Goal: Information Seeking & Learning: Find specific fact

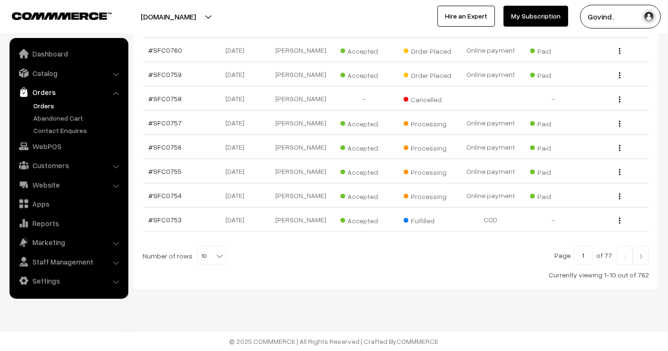
scroll to position [239, 0]
click at [643, 253] on link at bounding box center [641, 255] width 16 height 19
click at [626, 253] on link at bounding box center [625, 255] width 16 height 19
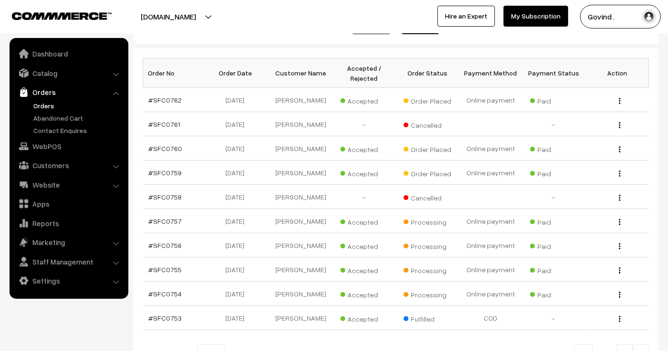
scroll to position [239, 0]
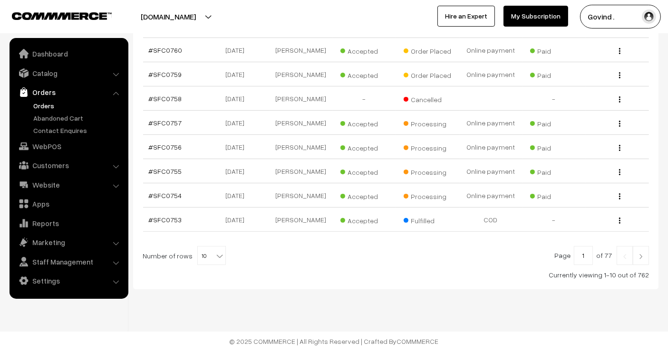
click at [645, 254] on img at bounding box center [640, 257] width 9 height 6
click at [639, 260] on img at bounding box center [640, 257] width 9 height 6
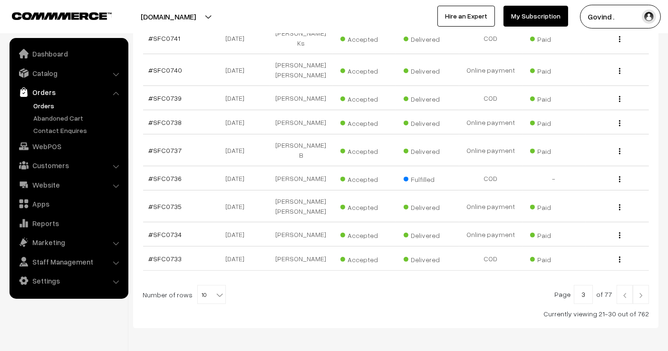
scroll to position [226, 0]
drag, startPoint x: 666, startPoint y: 212, endPoint x: 675, endPoint y: 231, distance: 21.3
click at [666, 212] on div "Dashboard / Orders Orders Export Orders Add Order Order Id / Customer Name, Ema…" at bounding box center [334, 68] width 668 height 518
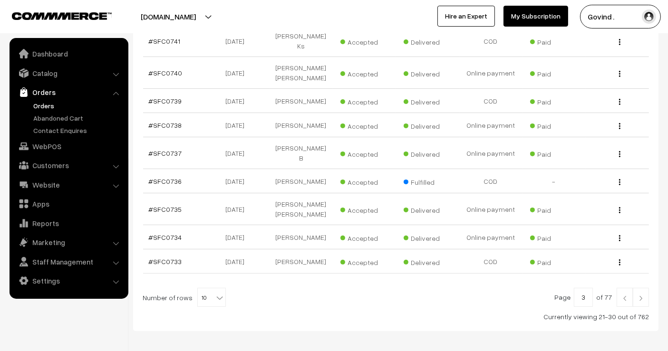
scroll to position [247, 0]
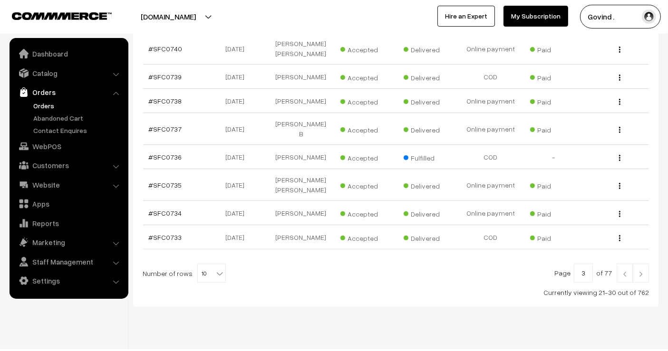
click at [629, 264] on link at bounding box center [625, 273] width 16 height 19
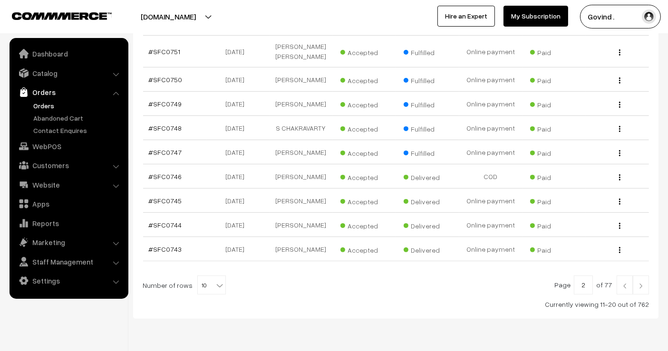
scroll to position [206, 0]
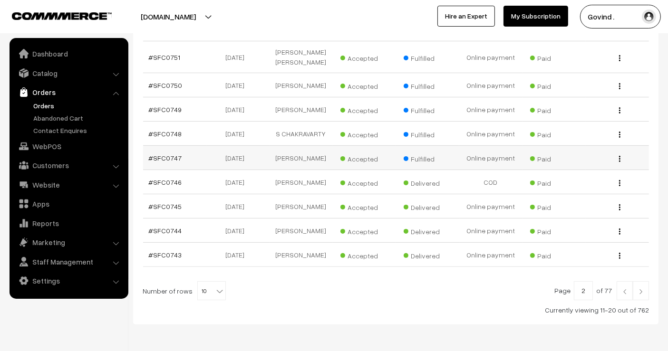
click at [619, 162] on img "button" at bounding box center [619, 159] width 1 height 6
click at [587, 183] on link "View" at bounding box center [577, 172] width 81 height 21
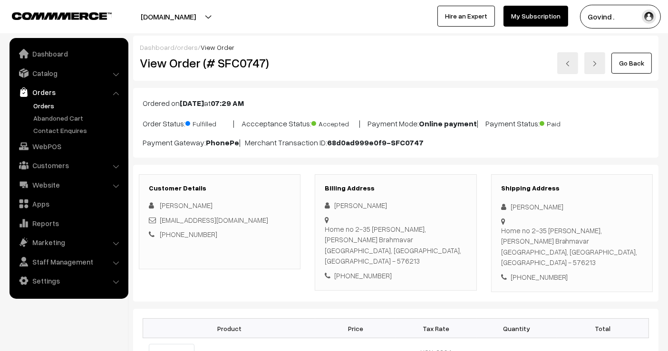
click at [622, 69] on link "Go Back" at bounding box center [631, 63] width 40 height 21
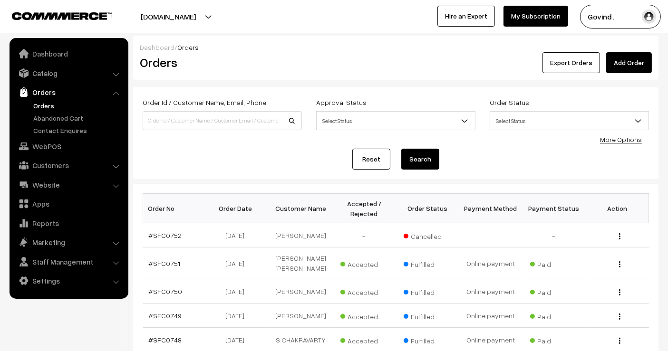
scroll to position [277, 0]
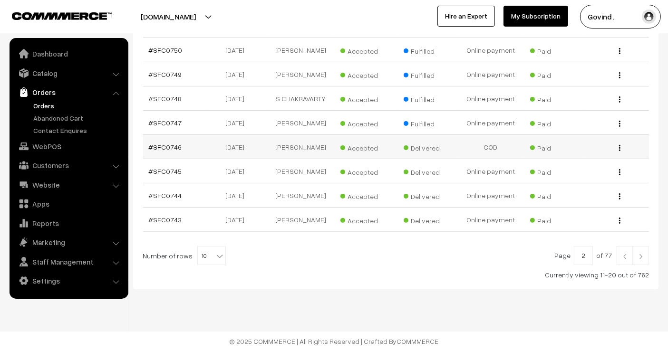
click at [619, 145] on img "button" at bounding box center [619, 148] width 1 height 6
click at [590, 151] on link "View" at bounding box center [577, 161] width 81 height 21
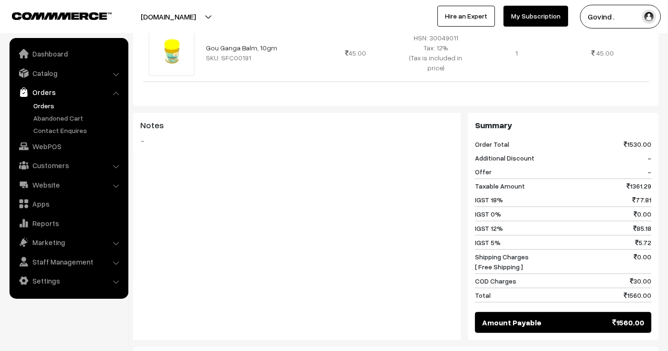
scroll to position [1015, 0]
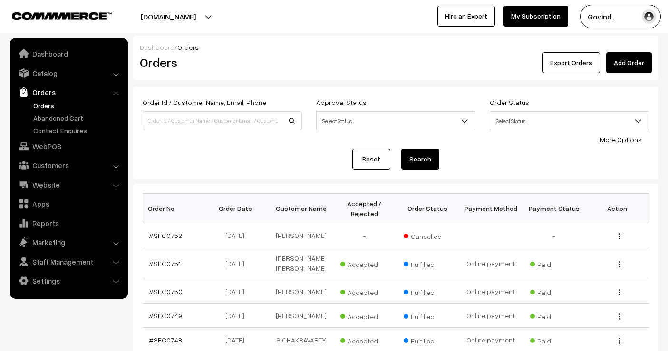
scroll to position [277, 0]
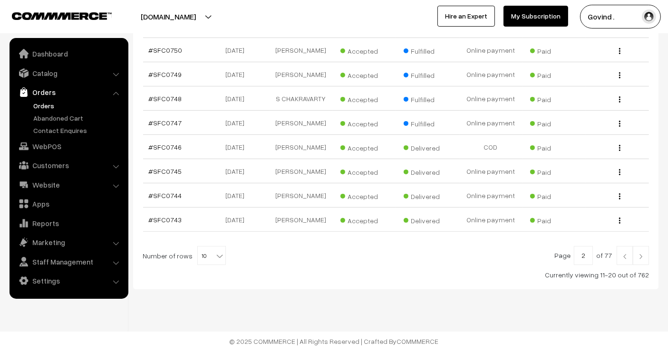
click at [641, 255] on img at bounding box center [640, 257] width 9 height 6
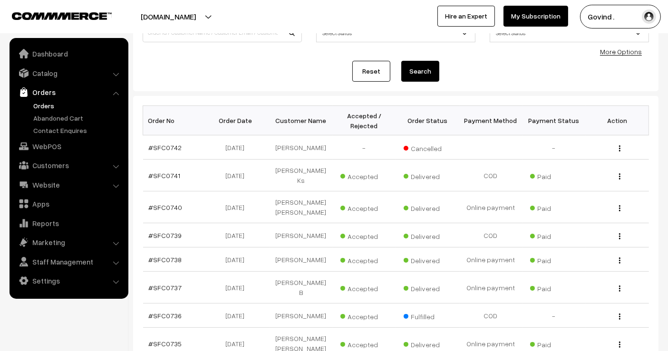
scroll to position [88, 0]
click at [619, 173] on img "button" at bounding box center [619, 176] width 1 height 6
click at [591, 185] on link "View" at bounding box center [577, 190] width 81 height 21
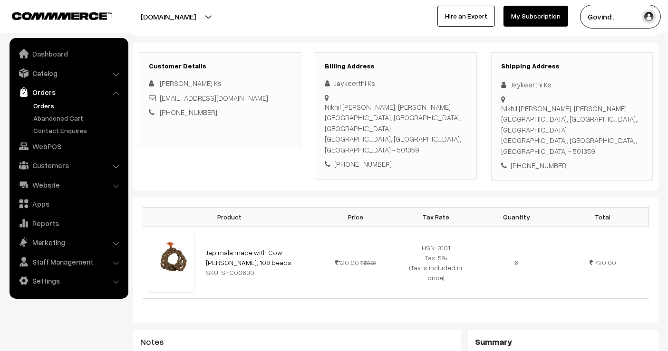
scroll to position [112, 0]
click at [536, 159] on div "+91 7348919473" at bounding box center [572, 164] width 142 height 11
copy div "7348919473"
click at [523, 85] on div "Jaykeerthi Ks" at bounding box center [572, 83] width 142 height 11
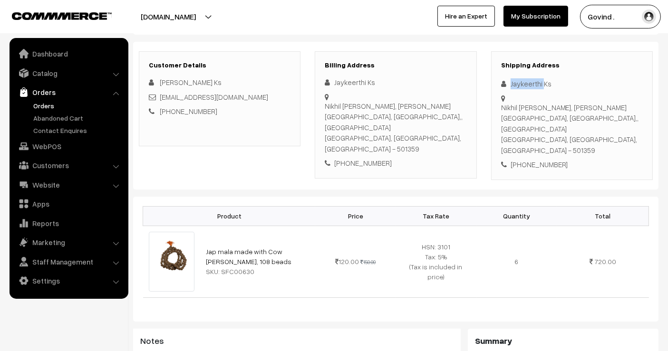
click at [523, 85] on div "Jaykeerthi Ks" at bounding box center [572, 83] width 142 height 11
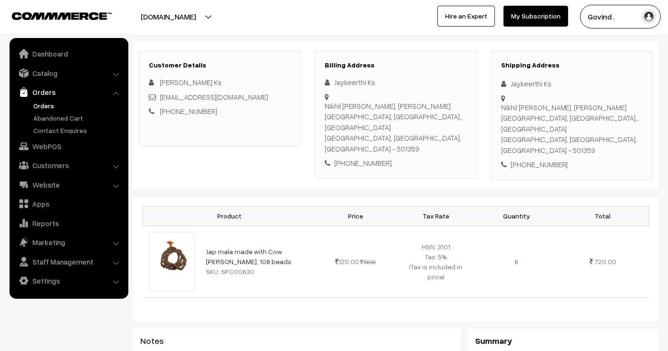
click at [530, 159] on div "+91 7348919473" at bounding box center [572, 164] width 142 height 11
copy div "7348919473"
drag, startPoint x: 625, startPoint y: 117, endPoint x: 532, endPoint y: 109, distance: 93.1
click at [532, 109] on div "Nikhil Chetana Kendra, Pulimamidi village, kandukur mandalam,, Rangareddy Distr…" at bounding box center [572, 129] width 142 height 54
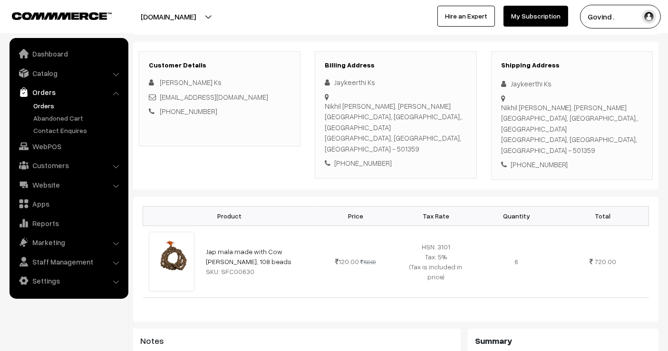
click at [527, 159] on div "+91 7348919473" at bounding box center [572, 164] width 142 height 11
drag, startPoint x: 534, startPoint y: 127, endPoint x: 502, endPoint y: 107, distance: 37.2
click at [502, 107] on div "Nikhil Chetana Kendra, Pulimamidi village, kandukur mandalam,, Rangareddy Distr…" at bounding box center [572, 129] width 142 height 54
copy div "Nikhil Chetana Kendra, Pulimamidi village, kandukur mandalam,, Rangareddy Distr…"
click at [603, 130] on div "Nikhil Chetana Kendra, Pulimamidi village, kandukur mandalam,, Rangareddy Distr…" at bounding box center [572, 129] width 142 height 54
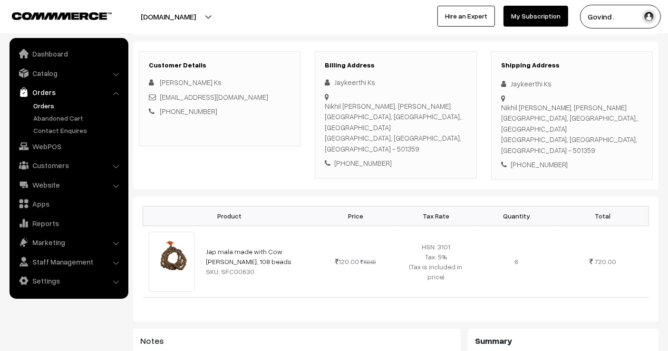
click at [603, 130] on div "Nikhil Chetana Kendra, Pulimamidi village, kandukur mandalam,, Rangareddy Distr…" at bounding box center [572, 129] width 142 height 54
copy div "501359"
click at [540, 159] on div "+91 7348919473" at bounding box center [572, 164] width 142 height 11
copy div "7348919473"
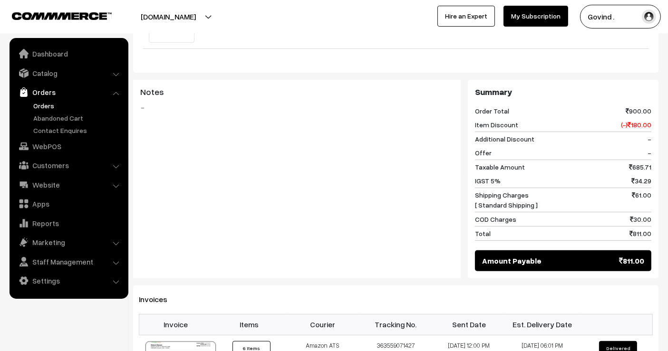
scroll to position [0, 0]
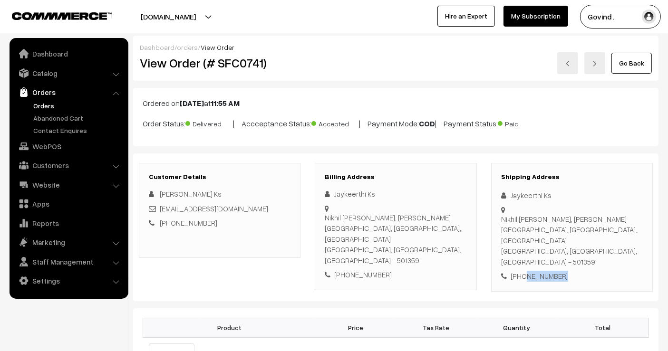
click at [626, 60] on link "Go Back" at bounding box center [631, 63] width 40 height 21
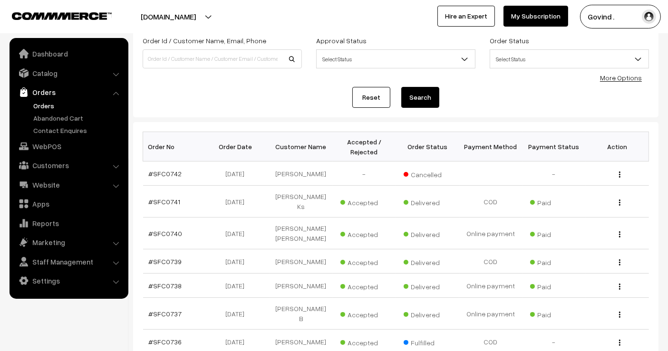
scroll to position [247, 0]
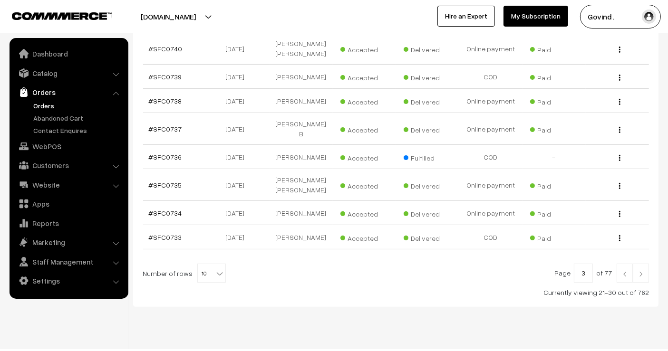
click at [624, 264] on link at bounding box center [625, 273] width 16 height 19
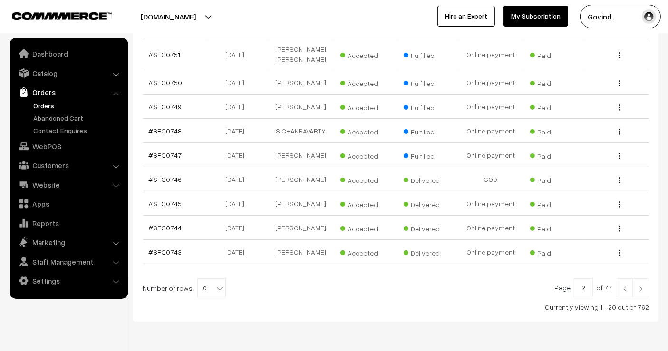
scroll to position [208, 0]
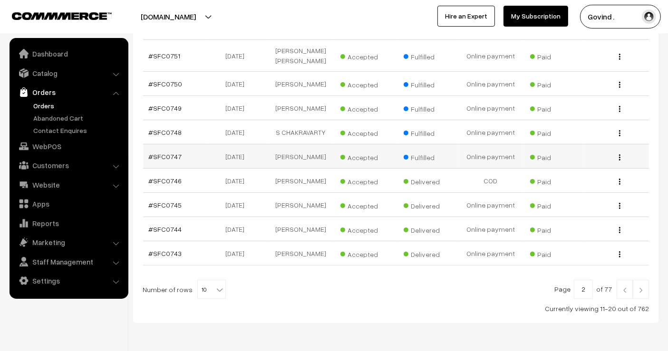
click at [617, 162] on div "View" at bounding box center [617, 157] width 52 height 10
click at [619, 161] on img "button" at bounding box center [619, 157] width 1 height 6
click at [585, 182] on link "View" at bounding box center [577, 171] width 81 height 21
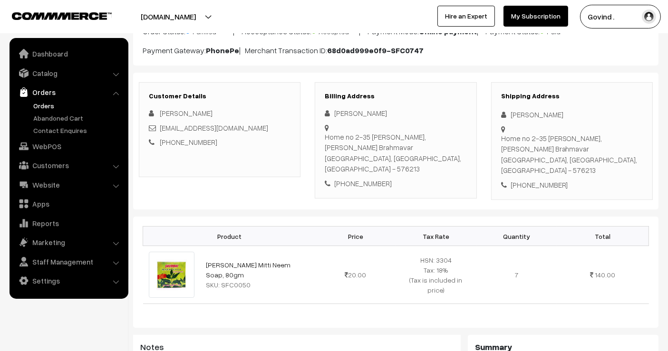
scroll to position [91, 0]
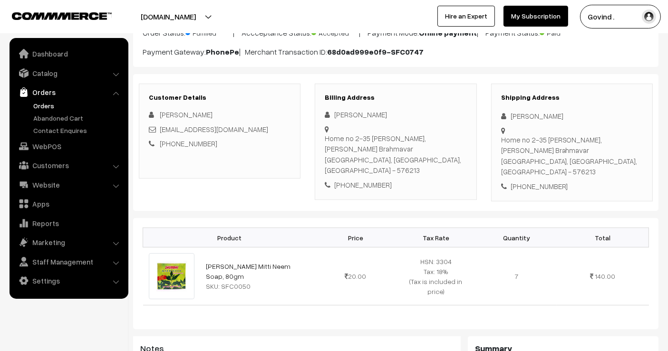
click at [533, 114] on div "[PERSON_NAME]" at bounding box center [572, 116] width 142 height 11
copy div "[PERSON_NAME]"
click at [529, 181] on div "+91 8762693312" at bounding box center [572, 186] width 142 height 11
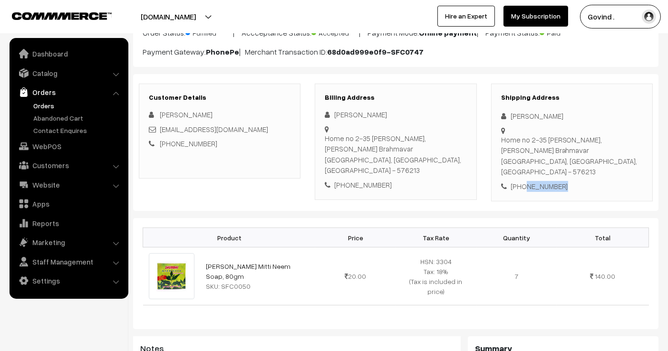
click at [529, 181] on div "+91 8762693312" at bounding box center [572, 186] width 142 height 11
copy div "8762693312"
click at [599, 165] on div "Home no 2-35 mamatha Nilaya, Handady nadubettu Brahmavar Udupi, Karnataka, Indi…" at bounding box center [572, 156] width 142 height 43
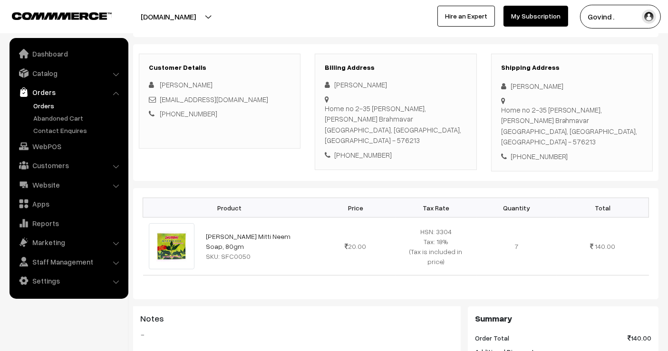
scroll to position [112, 0]
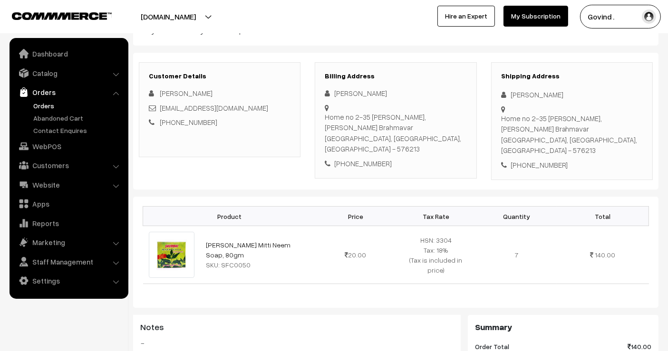
drag, startPoint x: 518, startPoint y: 138, endPoint x: 502, endPoint y: 119, distance: 24.6
click at [502, 119] on div "Home no 2-35 mamatha Nilaya, Handady nadubettu Brahmavar Udupi, Karnataka, Indi…" at bounding box center [572, 134] width 142 height 43
copy div "Home no 2-35 mamatha Nilaya, Handady nadubettu Brahmavar Udupi,"
click at [509, 139] on div "Home no 2-35 mamatha Nilaya, Handady nadubettu Brahmavar Udupi, Karnataka, Indi…" at bounding box center [572, 134] width 142 height 43
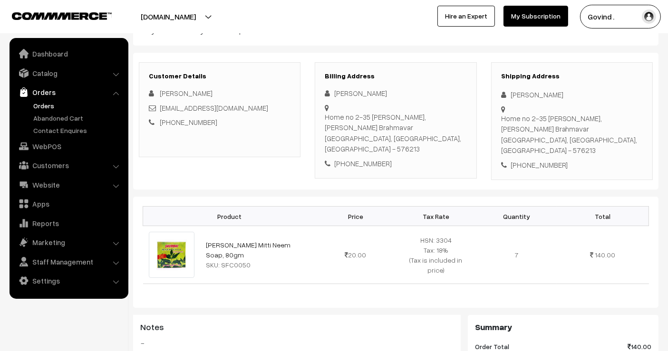
click at [584, 135] on div "Home no 2-35 mamatha Nilaya, Handady nadubettu Brahmavar Udupi, Karnataka, Indi…" at bounding box center [572, 134] width 142 height 43
copy div "576213"
click at [526, 160] on div "+91 8762693312" at bounding box center [572, 165] width 142 height 11
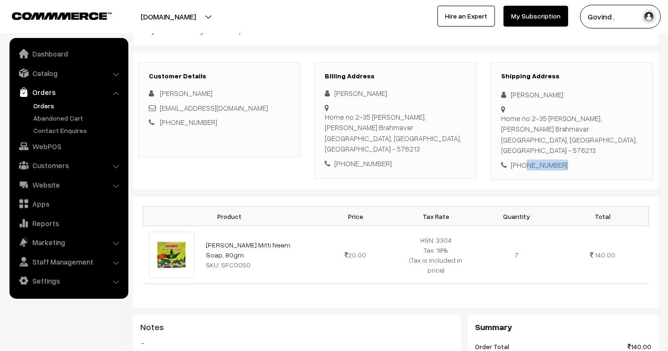
copy div "8762693312"
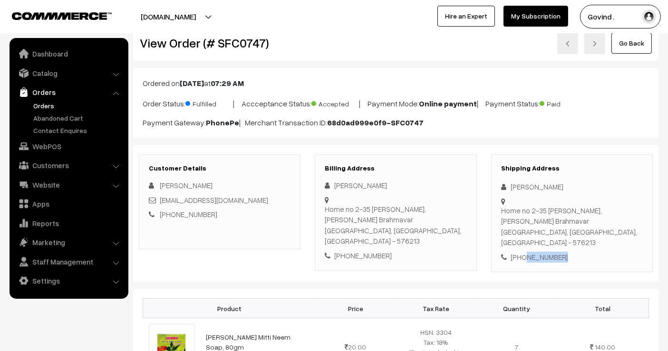
scroll to position [21, 0]
click at [630, 39] on link "Go Back" at bounding box center [631, 42] width 40 height 21
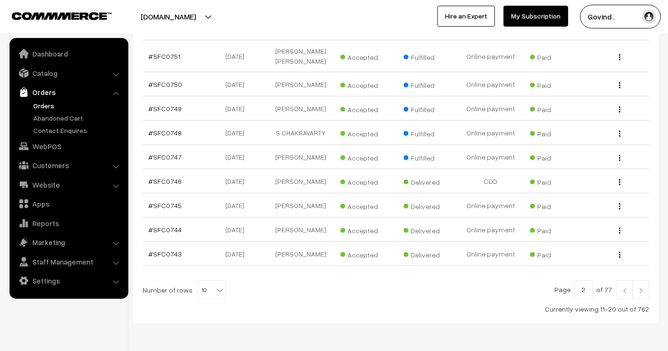
scroll to position [206, 0]
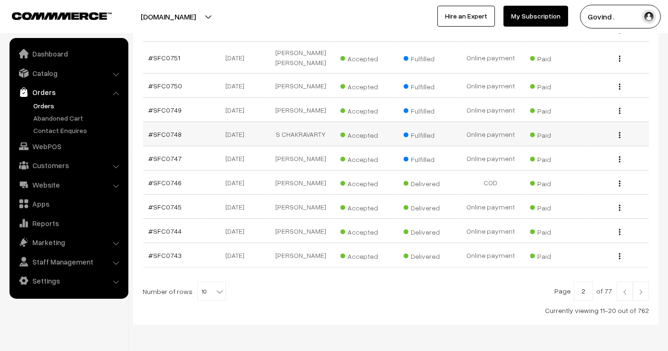
click at [619, 138] on img "button" at bounding box center [619, 135] width 1 height 6
click at [567, 159] on link "View" at bounding box center [577, 148] width 81 height 21
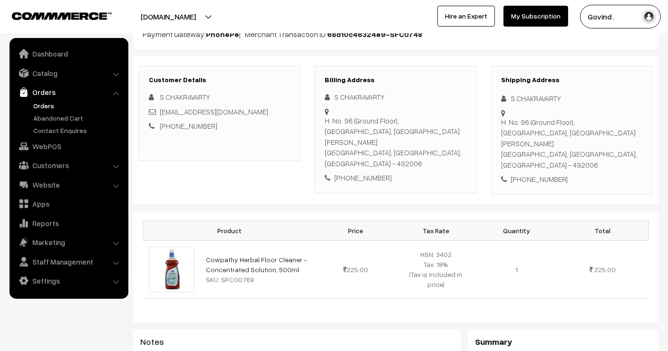
scroll to position [116, 0]
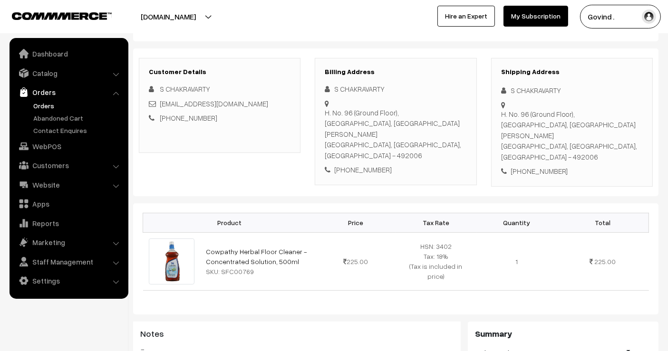
click at [667, 149] on html "Thank you for showing interest. Our team will call you shortly. Close shopforco…" at bounding box center [334, 59] width 668 height 351
click at [528, 89] on div "S CHAKRAVARTY" at bounding box center [572, 90] width 142 height 11
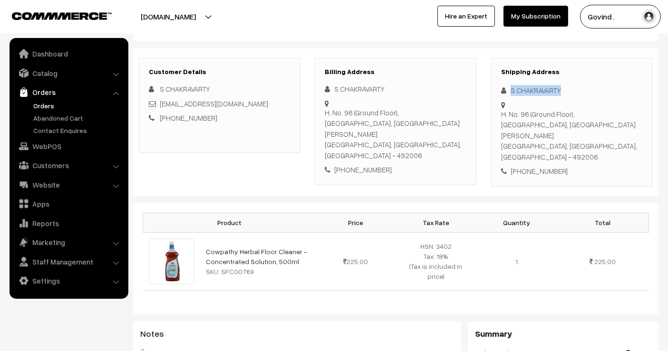
click at [528, 89] on div "S CHAKRAVARTY" at bounding box center [572, 90] width 142 height 11
copy div "S CHAKRAVARTY"
click at [527, 166] on div "+91 9516726253" at bounding box center [572, 171] width 142 height 11
copy div "9516726253"
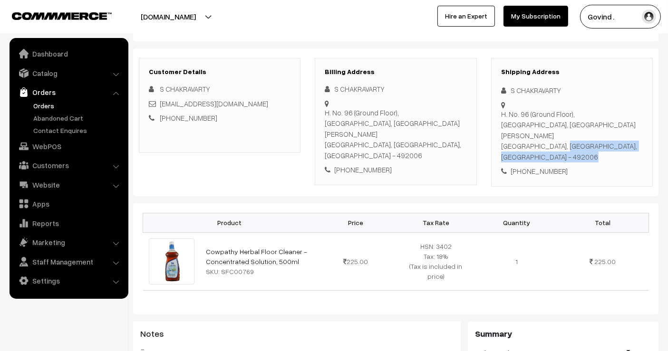
drag, startPoint x: 520, startPoint y: 132, endPoint x: 496, endPoint y: 121, distance: 25.9
click at [496, 121] on div "Shipping Address S CHAKRAVARTY H. No. 96 (Ground Floor), Anand Nagar, Near of L…" at bounding box center [572, 122] width 162 height 129
drag, startPoint x: 518, startPoint y: 132, endPoint x: 500, endPoint y: 113, distance: 26.2
click at [500, 113] on div "Shipping Address S CHAKRAVARTY H. No. 96 (Ground Floor), Anand Nagar, Near of L…" at bounding box center [572, 122] width 162 height 129
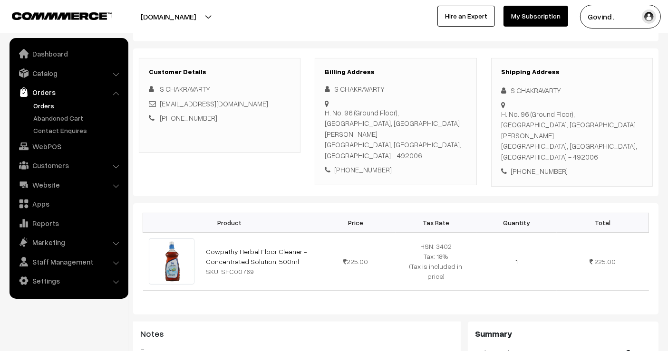
click at [504, 116] on div "H. No. 96 (Ground Floor), Anand Nagar, Near of Lal Bahadur Shastri Library Raip…" at bounding box center [572, 136] width 142 height 54
drag, startPoint x: 519, startPoint y: 132, endPoint x: 502, endPoint y: 113, distance: 25.0
click at [502, 113] on div "H. No. 96 (Ground Floor), Anand Nagar, Near of Lal Bahadur Shastri Library Raip…" at bounding box center [572, 136] width 142 height 54
copy div "H. No. 96 (Ground Floor), Anand Nagar, Near of Lal Bahadur Shastri Library Raip…"
click at [508, 135] on div "H. No. 96 (Ground Floor), Anand Nagar, Near of Lal Bahadur Shastri Library Raip…" at bounding box center [572, 136] width 142 height 54
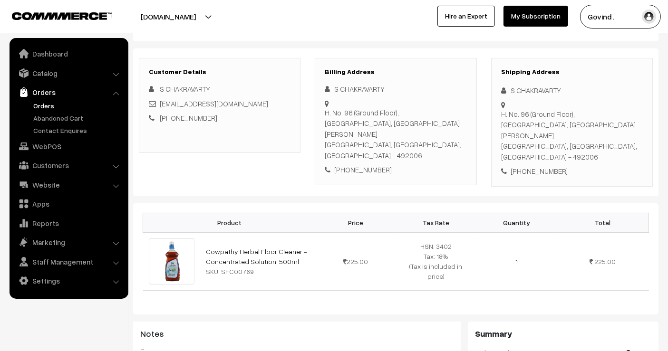
click at [508, 135] on div "H. No. 96 (Ground Floor), Anand Nagar, Near of Lal Bahadur Shastri Library Raip…" at bounding box center [572, 136] width 142 height 54
click at [583, 135] on div "H. No. 96 (Ground Floor), Anand Nagar, Near of Lal Bahadur Shastri Library Raip…" at bounding box center [572, 136] width 142 height 54
copy div "492006"
click at [540, 166] on div "+91 9516726253" at bounding box center [572, 171] width 142 height 11
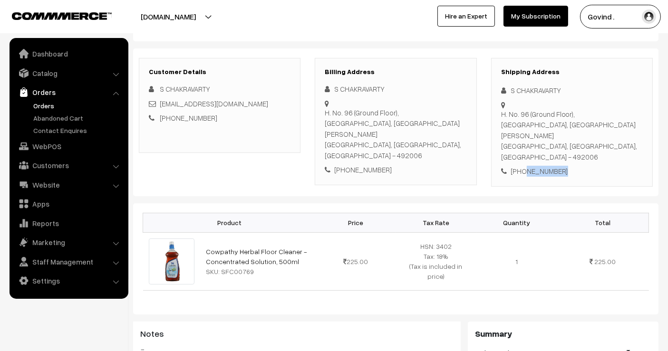
click at [540, 166] on div "+91 9516726253" at bounding box center [572, 171] width 142 height 11
copy div "9516726253"
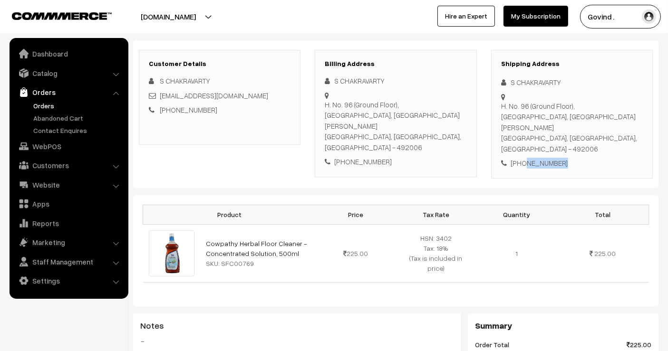
scroll to position [169, 0]
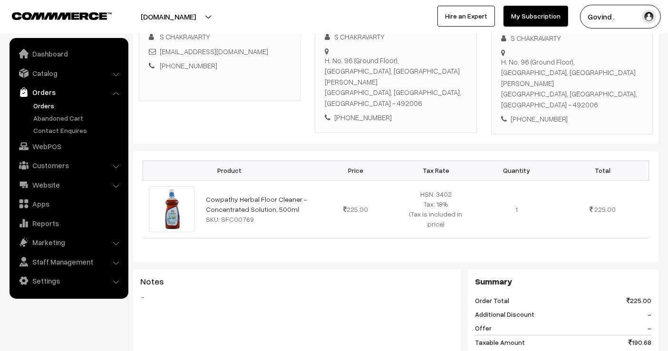
drag, startPoint x: 666, startPoint y: 145, endPoint x: 675, endPoint y: 186, distance: 41.4
click at [667, 183] on html "Thank you for showing interest. Our team will call you shortly. Close shopforco…" at bounding box center [334, 6] width 668 height 351
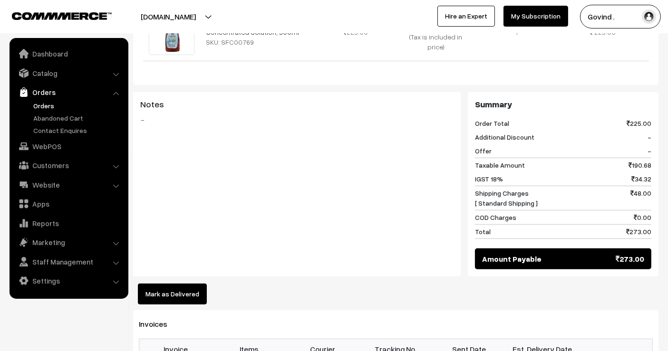
scroll to position [0, 0]
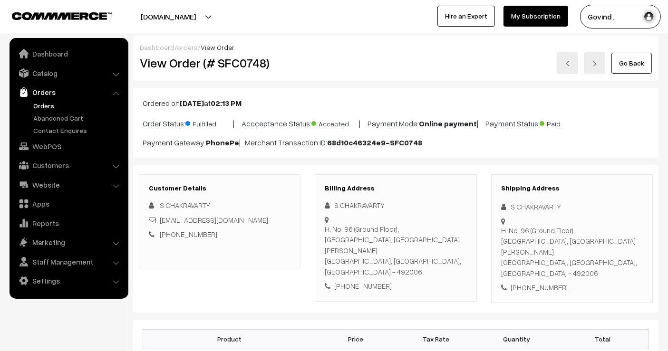
click at [626, 62] on link "Go Back" at bounding box center [631, 63] width 40 height 21
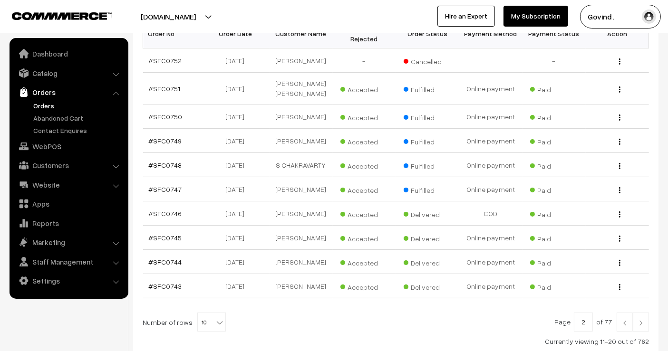
scroll to position [172, 0]
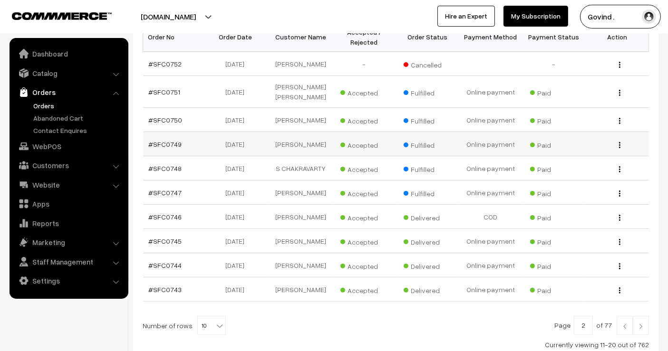
click at [620, 148] on img "button" at bounding box center [619, 145] width 1 height 6
click at [576, 168] on link "View" at bounding box center [577, 158] width 81 height 21
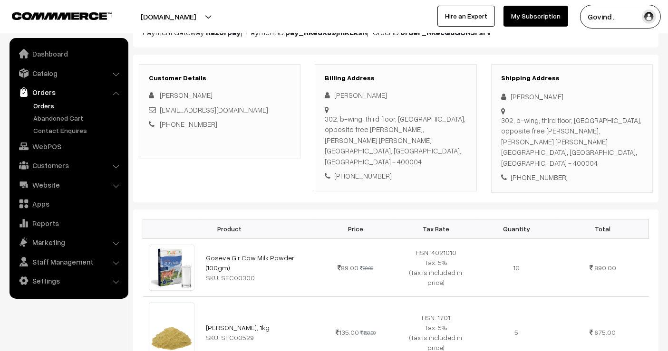
scroll to position [107, 0]
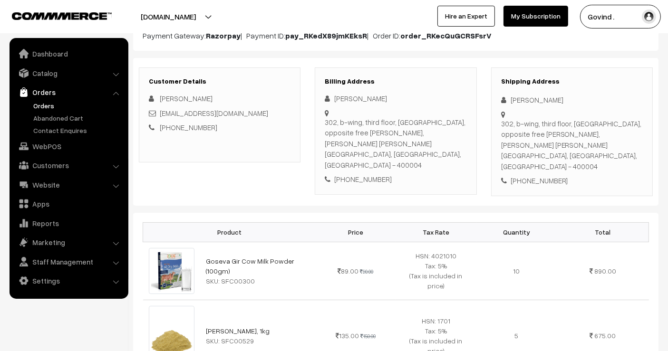
click at [667, 140] on html "Thank you for showing interest. Our team will call you shortly. Close [DOMAIN_N…" at bounding box center [334, 68] width 668 height 351
click at [529, 101] on div "shreyansh srivastava" at bounding box center [572, 100] width 142 height 11
copy div "shreyansh srivastava"
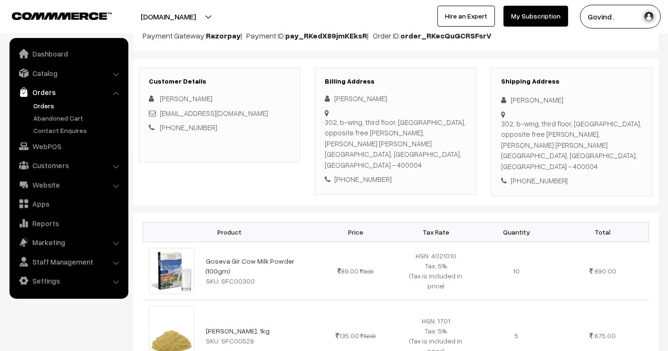
click at [544, 175] on div "+91 8299764865" at bounding box center [572, 180] width 142 height 11
click at [457, 178] on div "Billing Address shreyansh srivastava 302, b-wing, third floor, magoparam tower,…" at bounding box center [396, 130] width 162 height 127
drag, startPoint x: 499, startPoint y: 125, endPoint x: 532, endPoint y: 126, distance: 32.8
click at [532, 126] on div "Shipping Address shreyansh srivastava 302, b-wing, third floor, magoparam tower…" at bounding box center [572, 131] width 162 height 129
click at [532, 126] on div "302, b-wing, third floor, magoparam tower, opposite free india bakery, jagnnath…" at bounding box center [572, 145] width 142 height 54
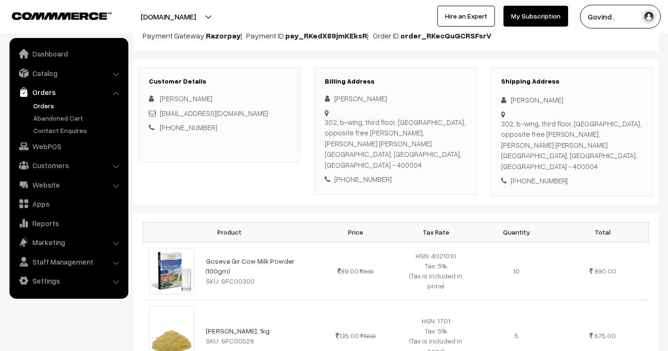
drag, startPoint x: 525, startPoint y: 158, endPoint x: 502, endPoint y: 122, distance: 43.0
click at [502, 122] on div "302, b-wing, third floor, magoparam tower, opposite free india bakery, jagnnath…" at bounding box center [572, 145] width 142 height 54
copy div "302, b-wing, third floor, magoparam tower, opposite free india bakery, jagnnath…"
click at [599, 159] on div "302, b-wing, third floor, magoparam tower, opposite free india bakery, jagnnath…" at bounding box center [572, 145] width 142 height 54
click at [599, 152] on div "302, b-wing, third floor, magoparam tower, opposite free india bakery, jagnnath…" at bounding box center [572, 145] width 142 height 54
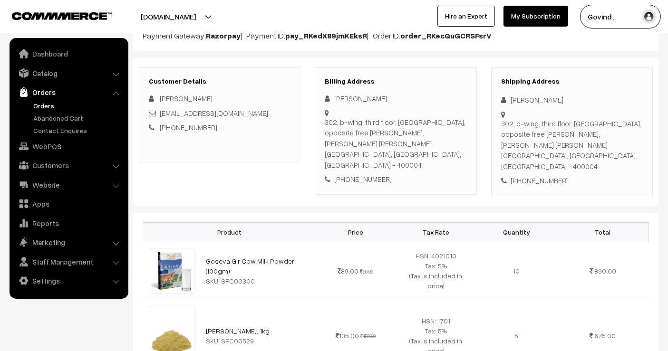
click at [599, 152] on div "302, b-wing, third floor, magoparam tower, opposite free india bakery, jagnnath…" at bounding box center [572, 145] width 142 height 54
copy div "400004"
click at [540, 175] on div "+91 8299764865" at bounding box center [572, 180] width 142 height 11
copy div "8299764865"
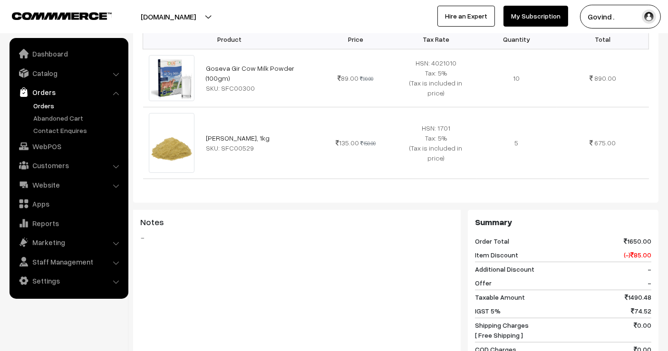
scroll to position [0, 0]
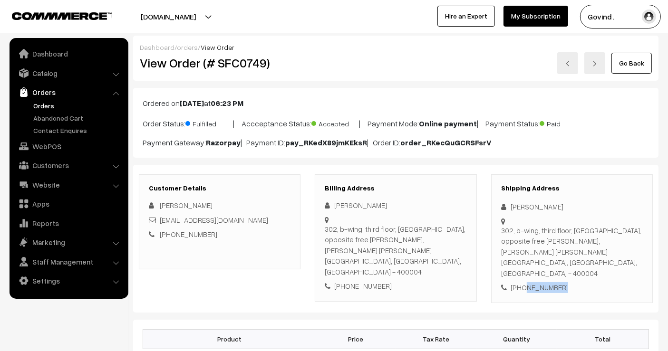
click at [630, 66] on link "Go Back" at bounding box center [631, 63] width 40 height 21
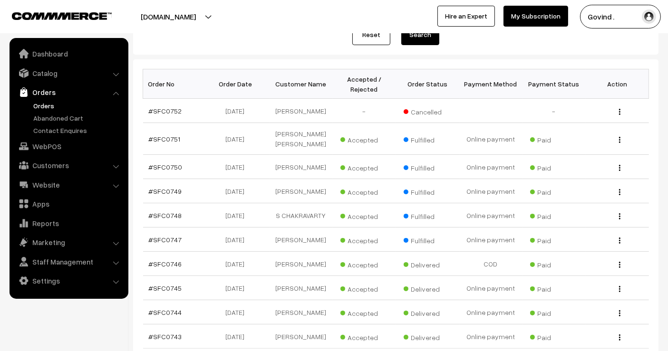
scroll to position [124, 0]
click at [667, 143] on html "Thank you for showing interest. Our team will call you shortly. Close [DOMAIN_N…" at bounding box center [334, 51] width 668 height 351
click at [620, 172] on img "button" at bounding box center [619, 169] width 1 height 6
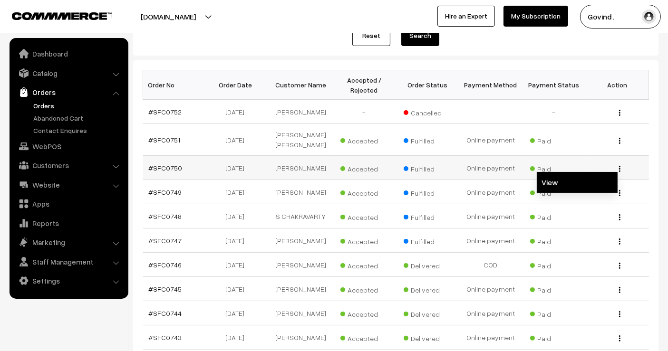
click at [596, 185] on link "View" at bounding box center [577, 182] width 81 height 21
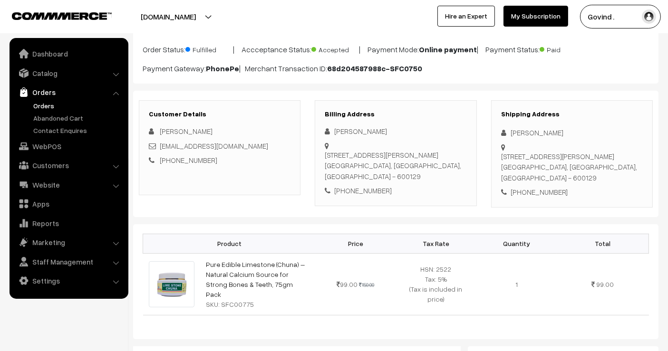
scroll to position [100, 0]
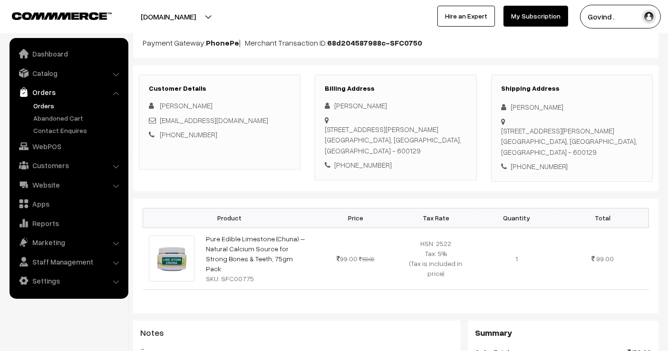
click at [667, 115] on html "Thank you for showing interest. Our team will call you shortly. Close [DOMAIN_N…" at bounding box center [334, 75] width 668 height 351
click at [532, 112] on div "Shipping Address [PERSON_NAME] S [STREET_ADDRESS] [PHONE_NUMBER]" at bounding box center [572, 128] width 162 height 107
click at [532, 105] on div "[PERSON_NAME]" at bounding box center [572, 107] width 142 height 11
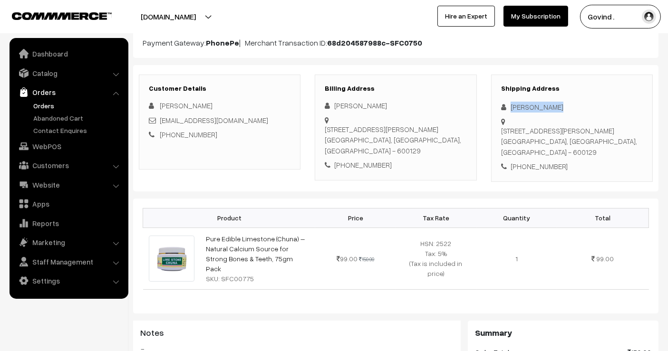
copy div "[PERSON_NAME]"
click at [540, 161] on div "[PHONE_NUMBER]" at bounding box center [572, 166] width 142 height 11
copy div "9962545529"
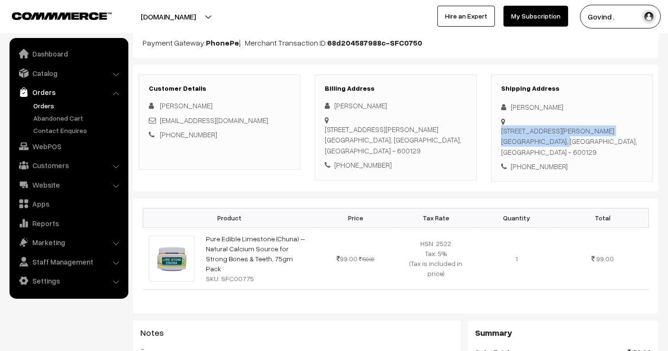
drag, startPoint x: 533, startPoint y: 131, endPoint x: 509, endPoint y: 118, distance: 27.4
click at [509, 116] on div "[STREET_ADDRESS]" at bounding box center [572, 116] width 142 height 0
click at [566, 127] on div "[STREET_ADDRESS]" at bounding box center [572, 141] width 142 height 32
drag, startPoint x: 536, startPoint y: 129, endPoint x: 509, endPoint y: 121, distance: 28.4
click at [509, 116] on div "[STREET_ADDRESS]" at bounding box center [572, 116] width 142 height 0
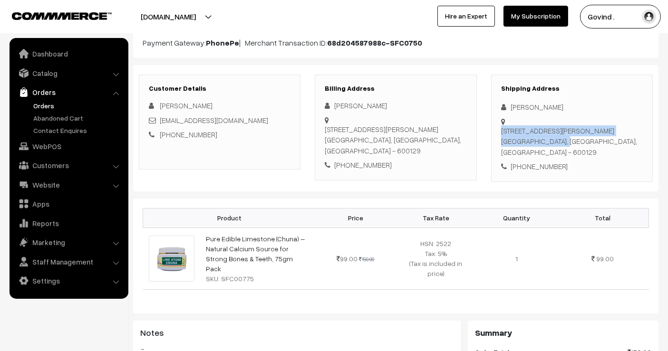
copy div "[STREET_ADDRESS],"
click at [604, 125] on div "[STREET_ADDRESS]" at bounding box center [572, 141] width 142 height 32
click at [604, 130] on div "[STREET_ADDRESS]" at bounding box center [572, 141] width 142 height 32
copy div "600129"
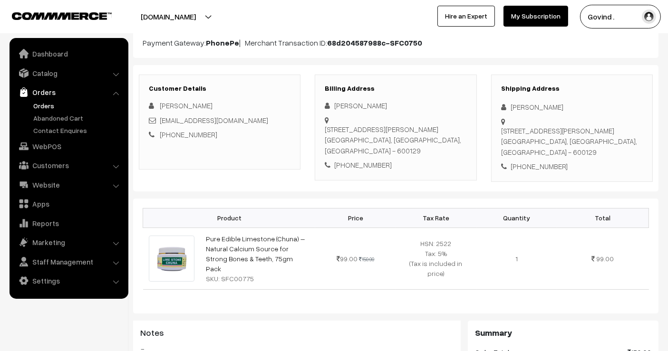
click at [533, 161] on div "[PHONE_NUMBER]" at bounding box center [572, 166] width 142 height 11
copy div "9962545529"
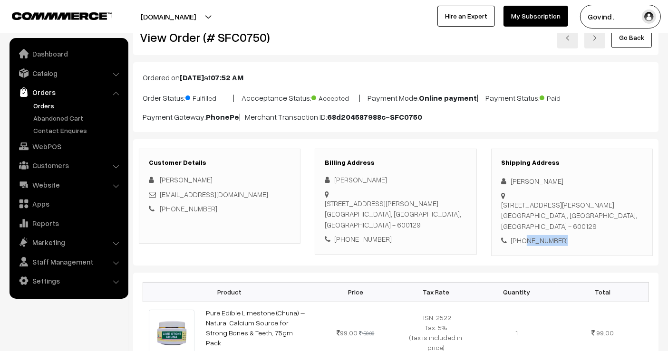
scroll to position [0, 0]
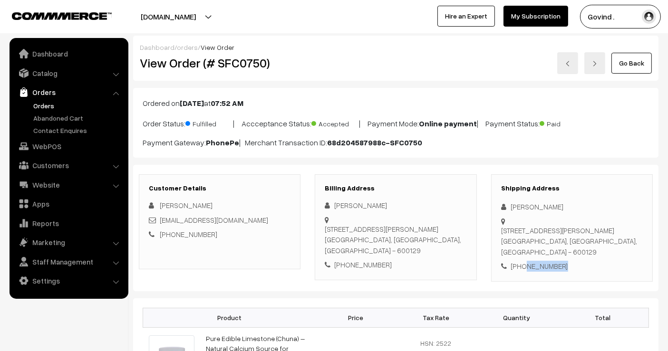
click at [636, 54] on link "Go Back" at bounding box center [631, 63] width 40 height 21
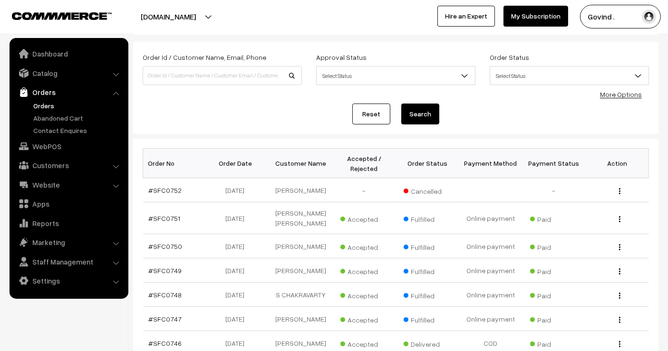
scroll to position [60, 0]
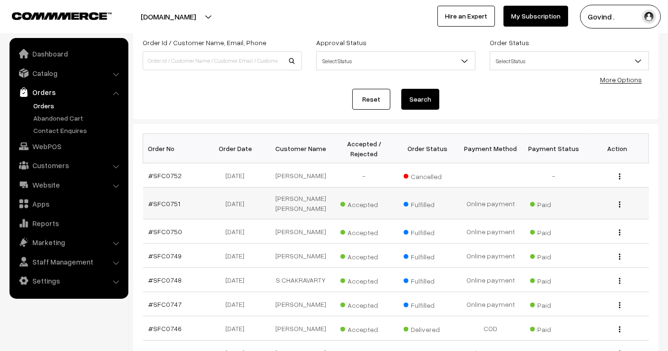
click at [622, 209] on div "View" at bounding box center [617, 204] width 52 height 10
click at [618, 208] on button "button" at bounding box center [619, 205] width 2 height 8
click at [588, 219] on link "View" at bounding box center [577, 218] width 81 height 21
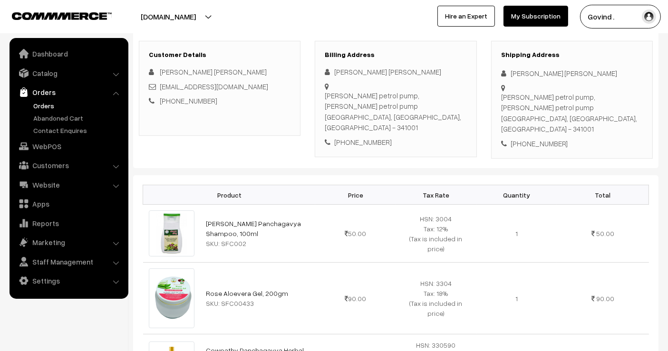
click at [667, 125] on html "Thank you for showing interest. Our team will call you shortly. Close [DOMAIN_N…" at bounding box center [334, 41] width 668 height 351
drag, startPoint x: 511, startPoint y: 72, endPoint x: 537, endPoint y: 74, distance: 26.7
click at [537, 74] on div "[PERSON_NAME] [PERSON_NAME]" at bounding box center [572, 72] width 142 height 11
click at [523, 75] on div "[PERSON_NAME] [PERSON_NAME]" at bounding box center [572, 72] width 142 height 11
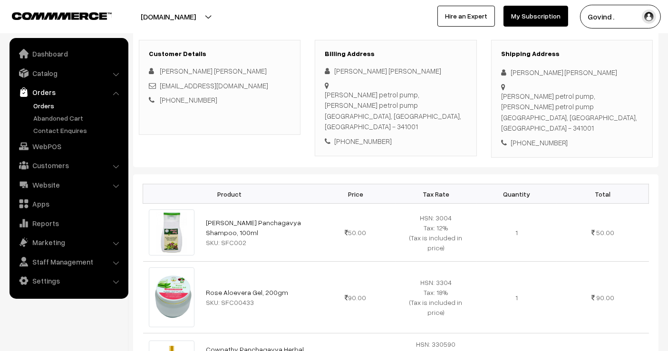
click at [523, 75] on div "[PERSON_NAME] [PERSON_NAME]" at bounding box center [572, 72] width 142 height 11
drag, startPoint x: 511, startPoint y: 72, endPoint x: 539, endPoint y: 71, distance: 28.5
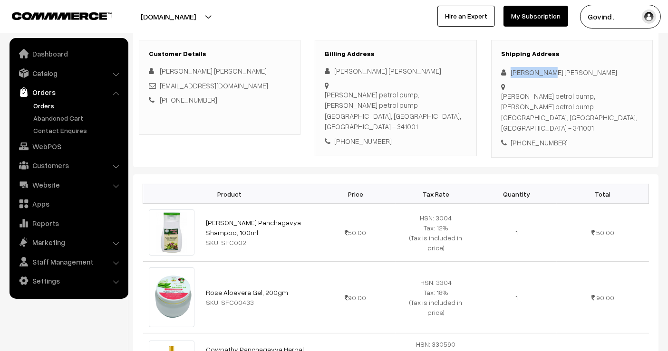
click at [539, 71] on div "[PERSON_NAME] [PERSON_NAME]" at bounding box center [572, 72] width 142 height 11
copy div "[PERSON_NAME]"
click at [533, 137] on div "+91 9413477667" at bounding box center [572, 142] width 142 height 11
copy div "9413477667"
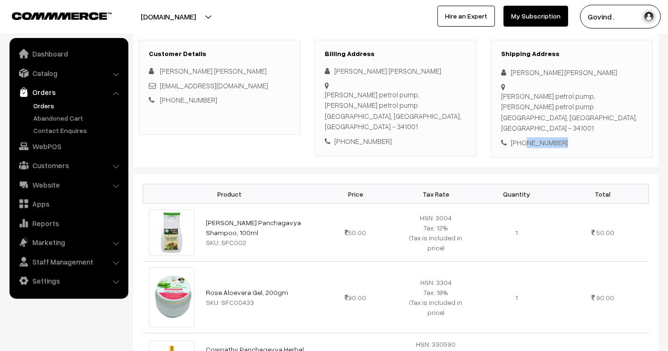
drag, startPoint x: 502, startPoint y: 93, endPoint x: 520, endPoint y: 113, distance: 26.9
click at [520, 113] on div "Amar anand petrol pump, Amar anand petrol pump Nagaur, Rajasthan, India - 341001" at bounding box center [572, 112] width 142 height 43
copy div "Amar anand petrol pump, Amar anand petrol pump Nagaur"
click at [509, 114] on div "Amar anand petrol pump, Amar anand petrol pump Nagaur, Rajasthan, India - 341001" at bounding box center [572, 112] width 142 height 43
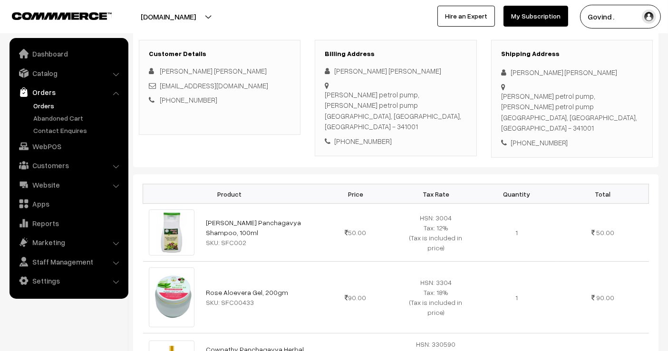
click at [582, 116] on div "Amar anand petrol pump, Amar anand petrol pump Nagaur, Rajasthan, India - 341001" at bounding box center [572, 112] width 142 height 43
copy div "341001"
click at [539, 137] on div "+91 9413477667" at bounding box center [572, 142] width 142 height 11
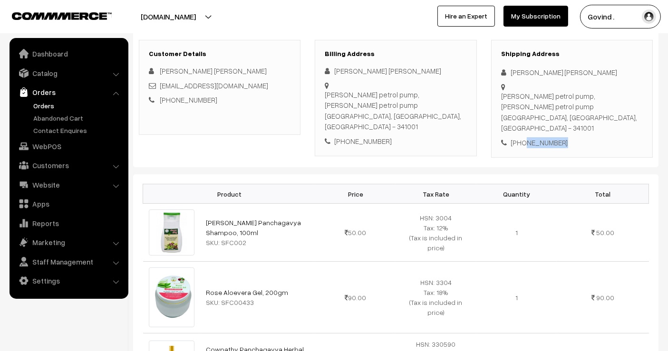
copy div "9413477667"
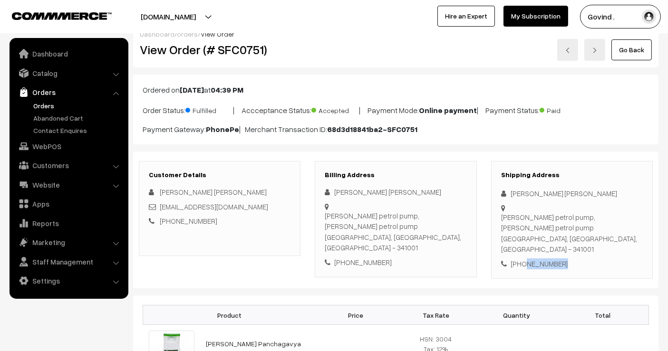
scroll to position [0, 0]
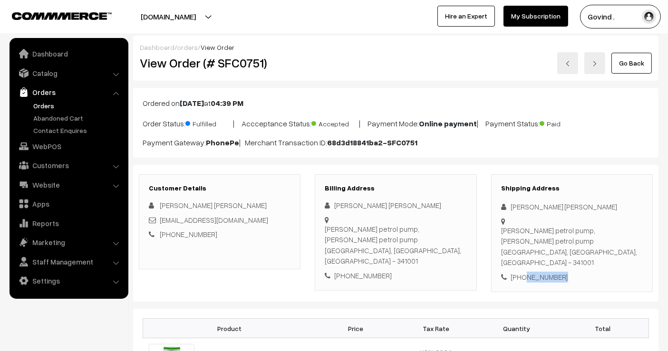
click at [644, 57] on link "Go Back" at bounding box center [631, 63] width 40 height 21
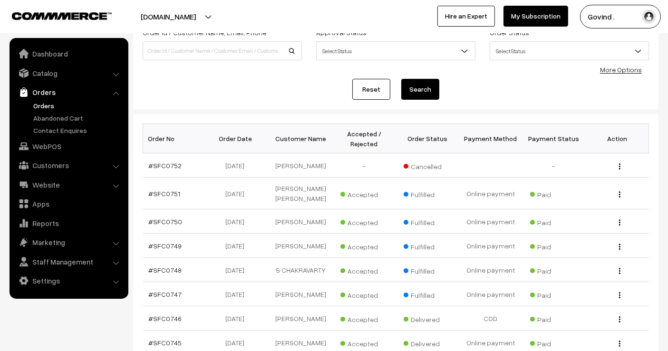
scroll to position [277, 0]
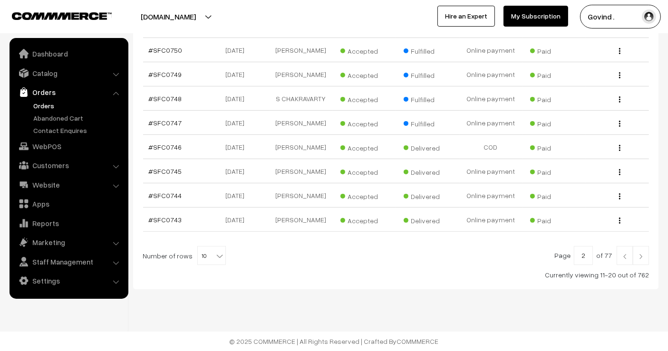
click at [619, 259] on link at bounding box center [625, 255] width 16 height 19
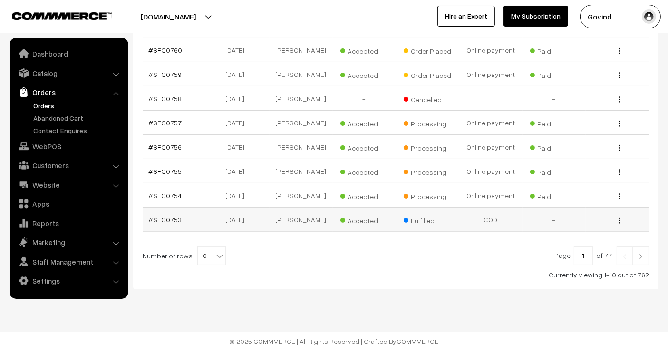
click at [619, 220] on img "button" at bounding box center [619, 221] width 1 height 6
click at [580, 229] on link "View" at bounding box center [576, 219] width 81 height 21
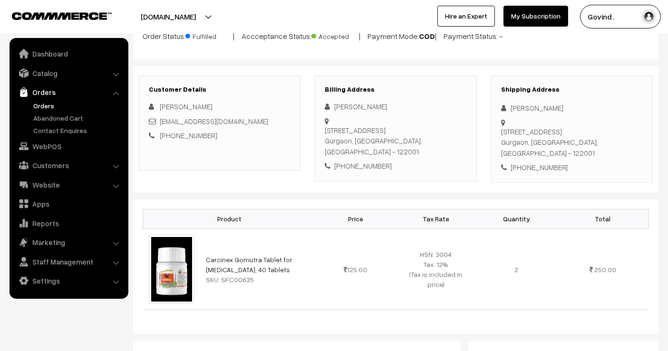
scroll to position [91, 0]
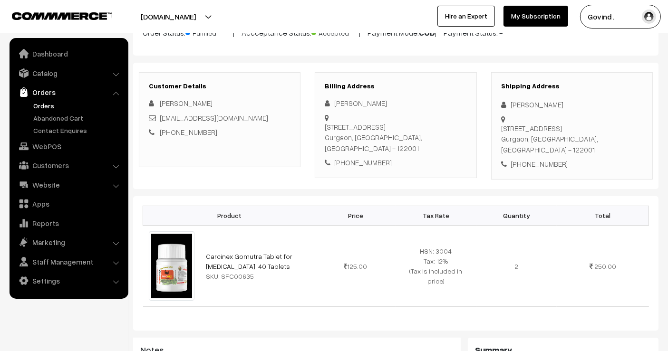
click at [667, 135] on html "Thank you for showing interest. Our team will call you shortly. Close [DOMAIN_N…" at bounding box center [334, 84] width 668 height 351
click at [527, 102] on div "[PERSON_NAME]" at bounding box center [572, 104] width 142 height 11
copy div "[PERSON_NAME]"
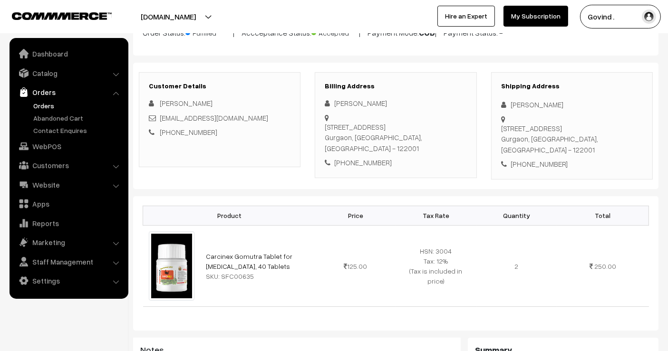
click at [529, 159] on div "+91 7506937665" at bounding box center [572, 164] width 142 height 11
copy div "7506937665"
drag, startPoint x: 535, startPoint y: 129, endPoint x: 512, endPoint y: 119, distance: 25.5
click at [512, 123] on div "House no 1641, 4th Floor, Sector 4 Gurgaon, Haryana, India - 122001" at bounding box center [572, 139] width 142 height 32
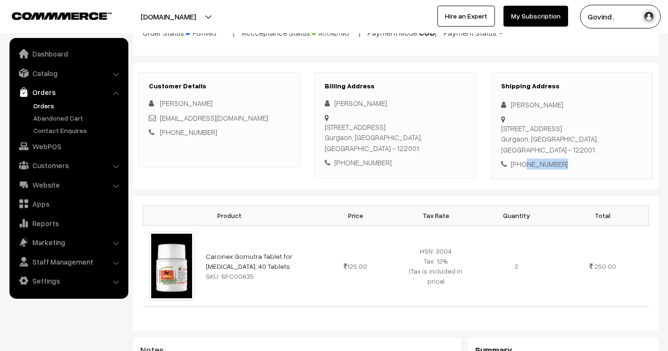
copy div "House no 1641, 4th Floor, Sector 4 Gurgaon"
click at [523, 129] on div "House no 1641, 4th Floor, Sector 4 Gurgaon, Haryana, India - 122001" at bounding box center [572, 139] width 142 height 32
click at [591, 128] on div "House no 1641, 4th Floor, Sector 4 Gurgaon, Haryana, India - 122001" at bounding box center [572, 139] width 142 height 32
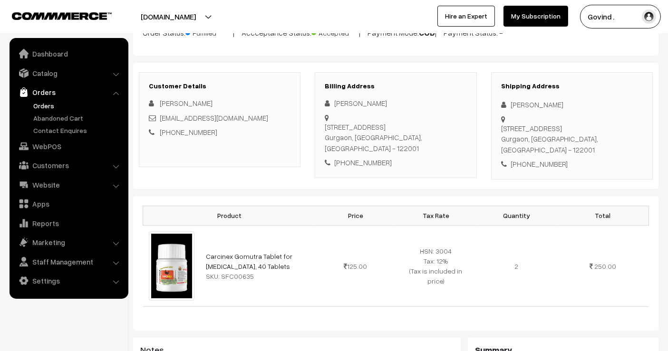
copy div "122001"
click at [535, 159] on div "+91 7506937665" at bounding box center [572, 164] width 142 height 11
copy div "7506937665"
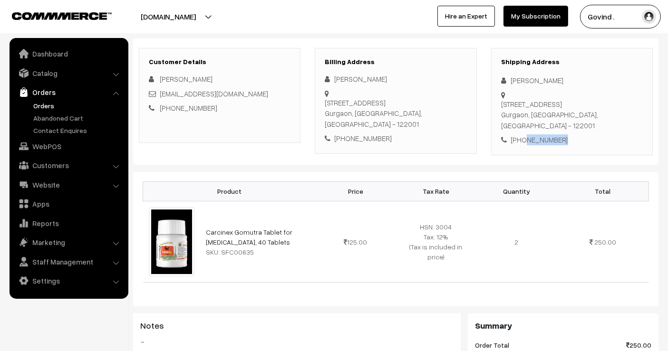
scroll to position [12, 0]
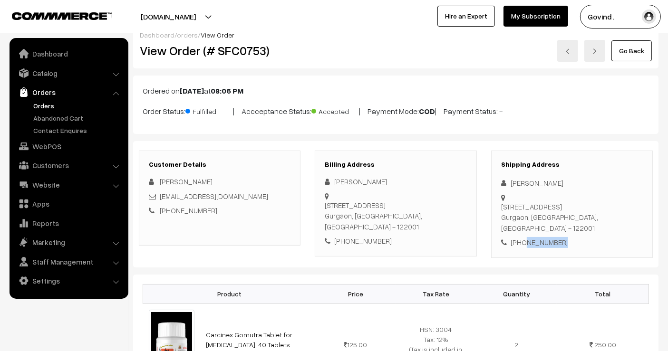
click at [632, 56] on link "Go Back" at bounding box center [631, 50] width 40 height 21
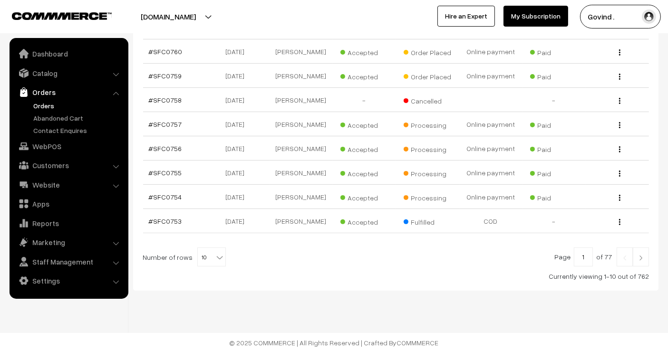
scroll to position [226, 0]
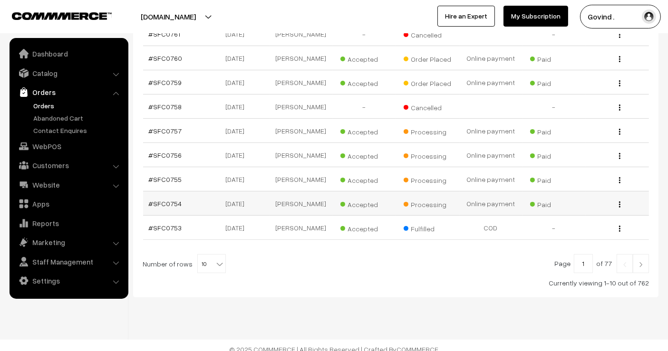
click at [619, 208] on img "button" at bounding box center [619, 205] width 1 height 6
click at [589, 216] on link "View" at bounding box center [577, 218] width 81 height 21
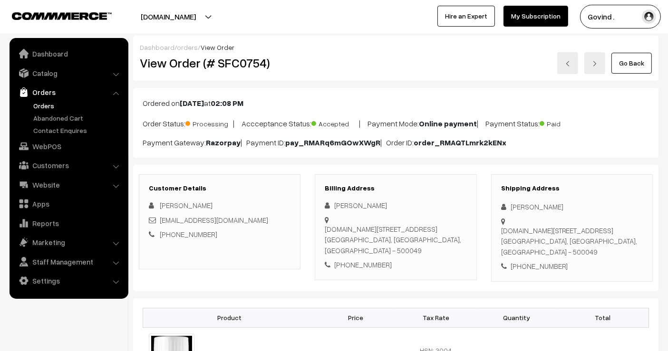
click at [626, 74] on div "Dashboard / orders / View Order View Order (# SFC0754) Go Back" at bounding box center [395, 58] width 525 height 45
click at [626, 72] on link "Go Back" at bounding box center [631, 63] width 40 height 21
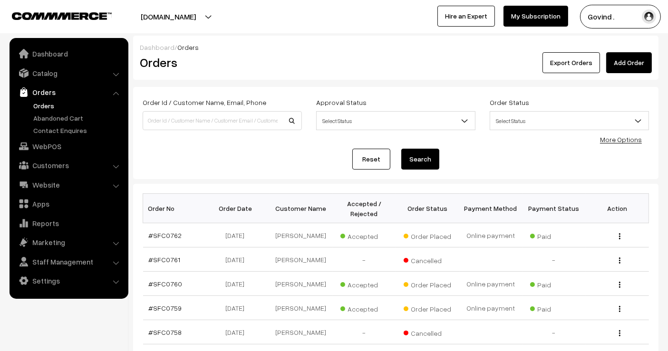
scroll to position [239, 0]
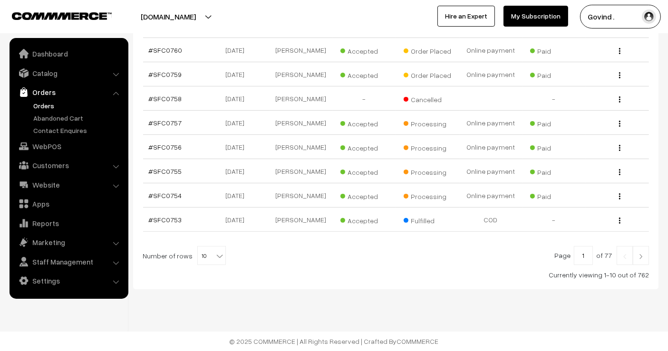
drag, startPoint x: 0, startPoint y: 0, endPoint x: 675, endPoint y: 376, distance: 773.0
click at [620, 170] on button "button" at bounding box center [619, 172] width 2 height 8
click at [578, 180] on link "View" at bounding box center [577, 185] width 81 height 21
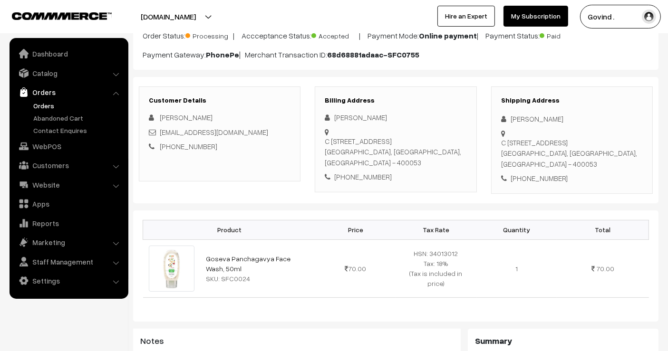
scroll to position [89, 0]
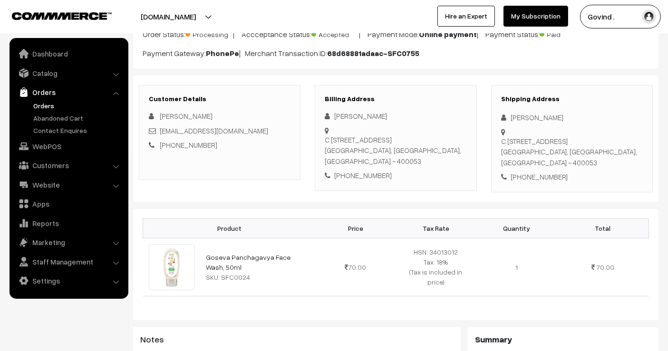
click at [523, 119] on div "Ambika Gautam" at bounding box center [572, 117] width 142 height 11
copy div "Ambika Gautam"
click at [534, 177] on div "+91 8698080847" at bounding box center [572, 177] width 142 height 11
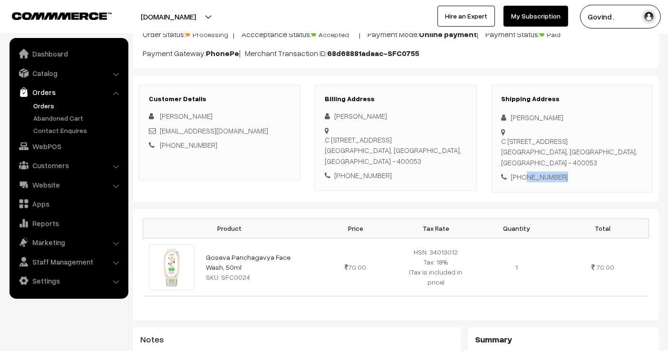
click at [534, 177] on div "+91 8698080847" at bounding box center [572, 177] width 142 height 11
copy div "8698080847"
drag, startPoint x: 525, startPoint y: 164, endPoint x: 503, endPoint y: 137, distance: 34.8
click at [503, 137] on div "C 409 Venus apartment 4 th cross road lokhandwala Andheri West, Andheri West MU…" at bounding box center [572, 152] width 142 height 32
copy div "C 409 Venus apartment 4 th cross road lokhandwala Andheri West, Andheri West MU…"
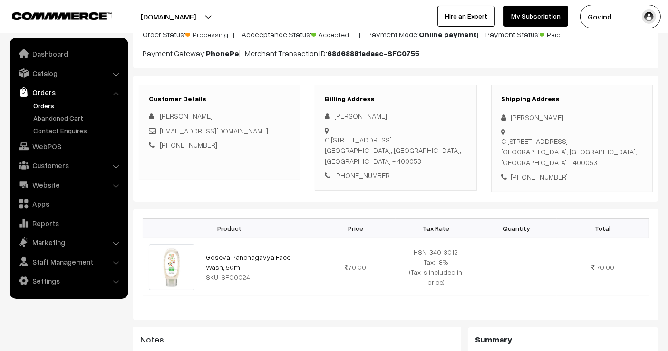
click at [599, 162] on div "C 409 Venus apartment 4 th cross road lokhandwala Andheri West, Andheri West MU…" at bounding box center [572, 152] width 142 height 32
copy div "400053"
click at [539, 174] on div "+91 8698080847" at bounding box center [572, 177] width 142 height 11
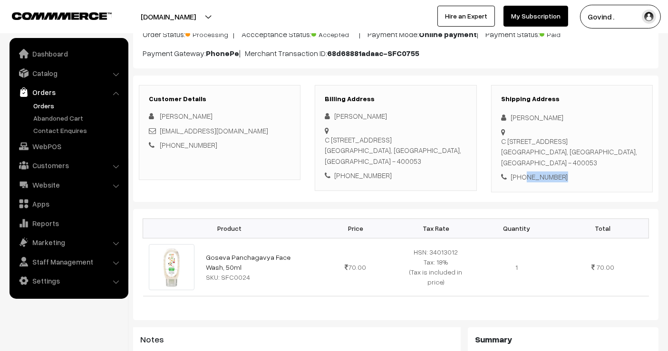
copy div "8698080847"
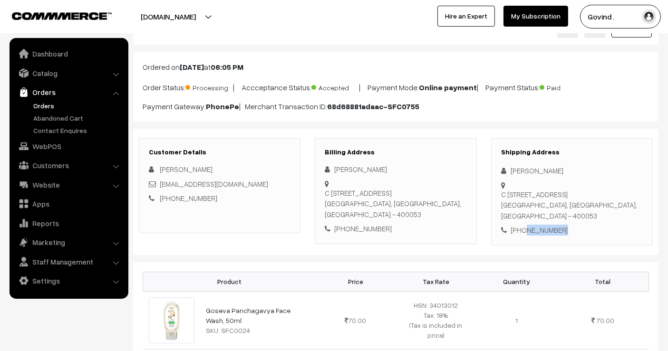
scroll to position [0, 0]
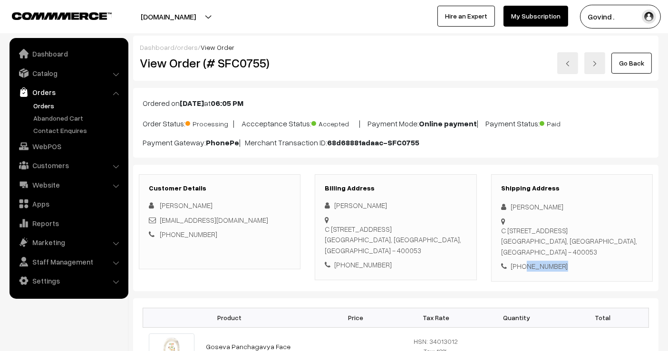
click at [628, 55] on link "Go Back" at bounding box center [631, 63] width 40 height 21
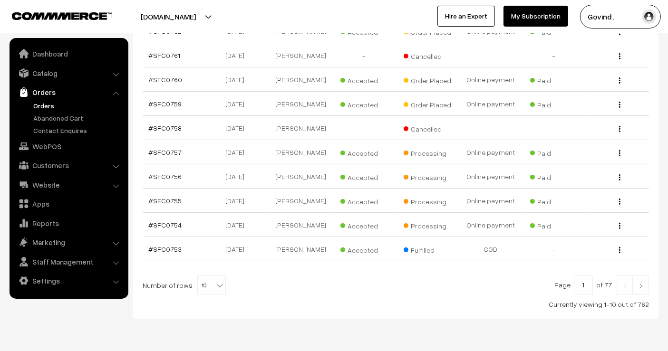
scroll to position [203, 0]
click at [618, 183] on div "View" at bounding box center [617, 178] width 52 height 10
click at [620, 182] on img "button" at bounding box center [619, 178] width 1 height 6
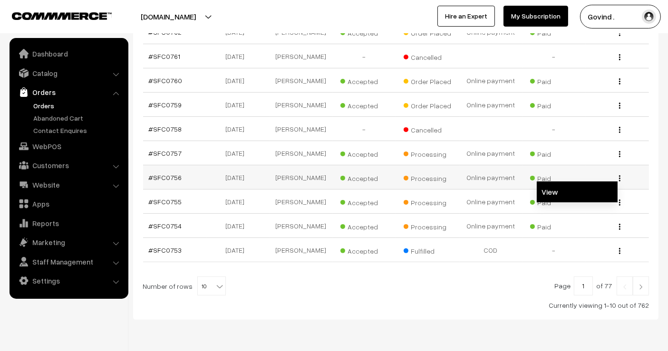
click at [579, 193] on link "View" at bounding box center [577, 192] width 81 height 21
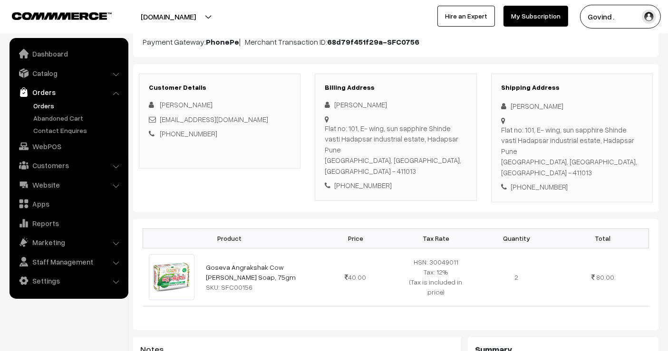
scroll to position [96, 0]
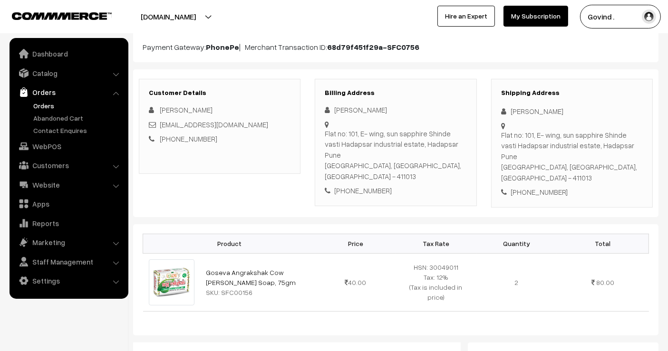
click at [521, 111] on div "[PERSON_NAME]" at bounding box center [572, 111] width 142 height 11
copy div "[PERSON_NAME]"
click at [538, 187] on div "[PHONE_NUMBER]" at bounding box center [572, 192] width 142 height 11
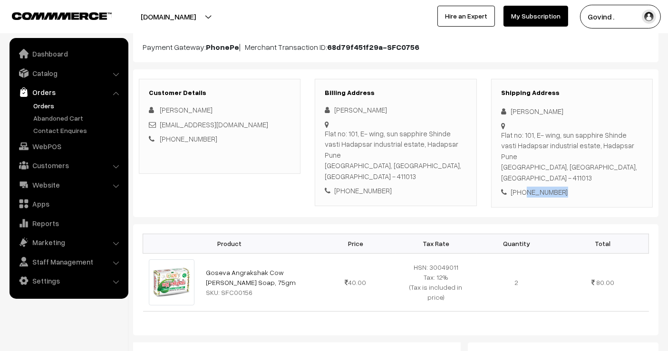
click at [538, 187] on div "[PHONE_NUMBER]" at bounding box center [572, 192] width 142 height 11
copy div "8925805555"
drag, startPoint x: 516, startPoint y: 153, endPoint x: 501, endPoint y: 136, distance: 21.6
click at [501, 136] on div "[STREET_ADDRESS]" at bounding box center [572, 157] width 142 height 54
copy div "Flat no: 101, E- wing, sun sapphire Shinde vasti Hadapsar industrial estate, Ha…"
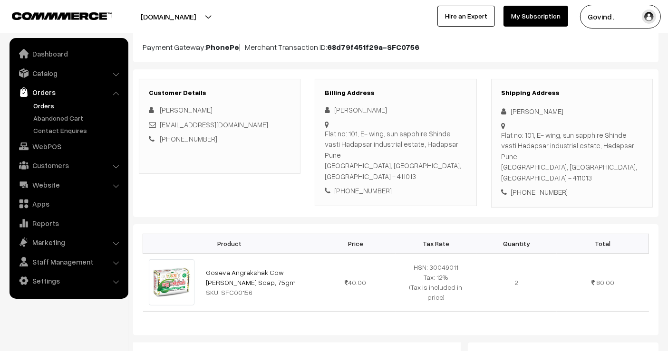
click at [582, 157] on div "[STREET_ADDRESS]" at bounding box center [572, 157] width 142 height 54
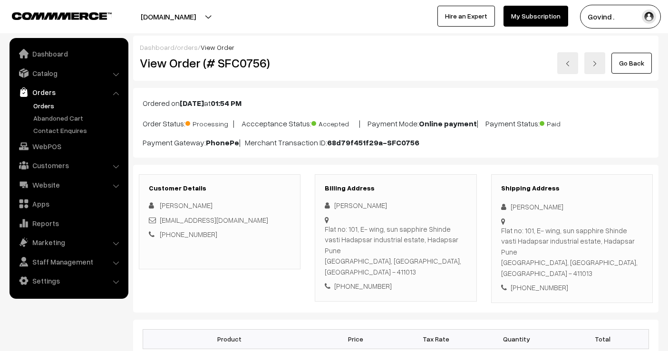
scroll to position [96, 0]
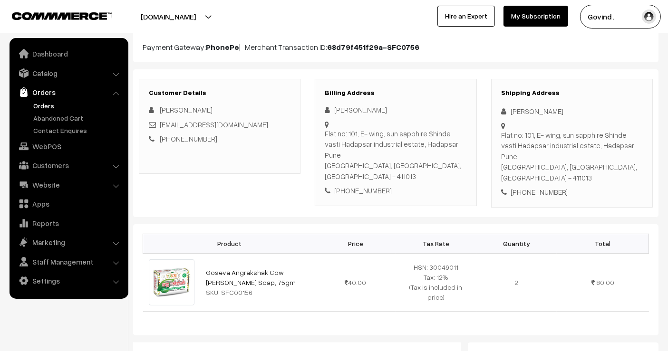
click at [589, 155] on div "[STREET_ADDRESS]" at bounding box center [572, 157] width 142 height 54
click at [528, 187] on div "[PHONE_NUMBER]" at bounding box center [572, 192] width 142 height 11
copy div "8925805555"
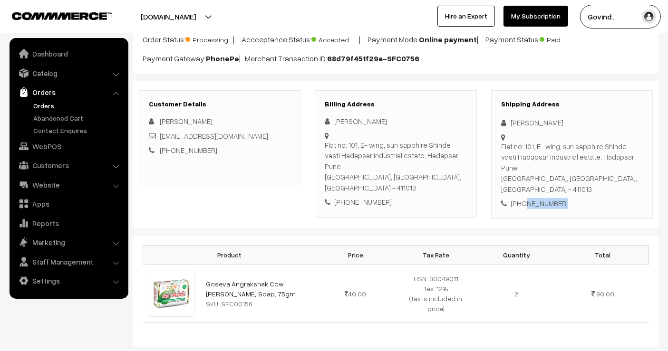
scroll to position [0, 0]
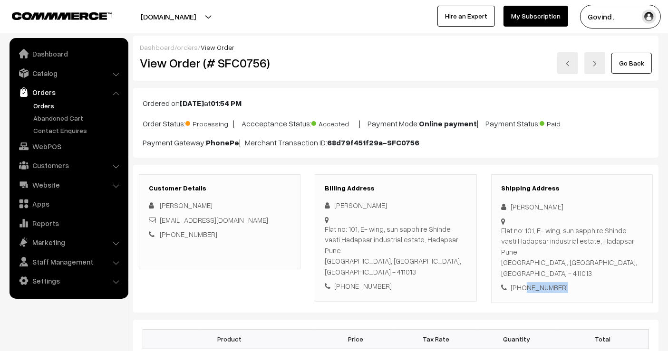
click at [622, 68] on link "Go Back" at bounding box center [631, 63] width 40 height 21
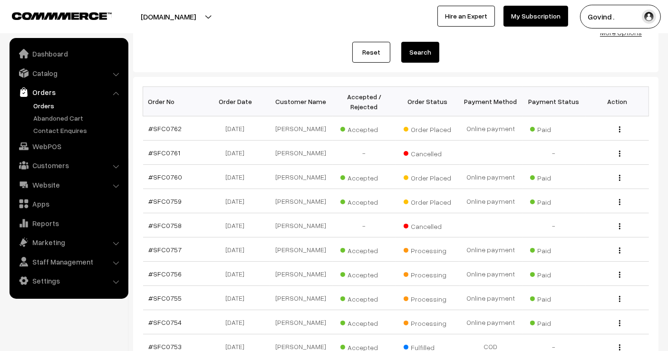
scroll to position [108, 0]
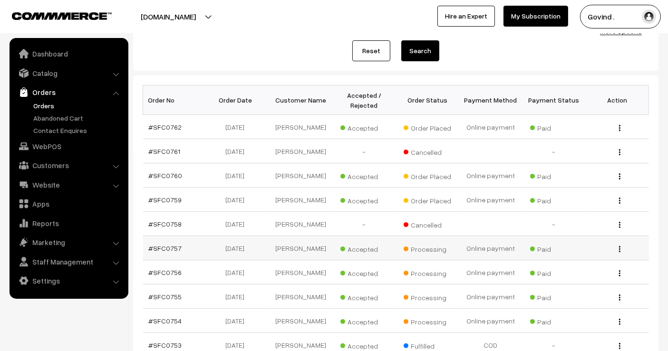
click at [619, 252] on img "button" at bounding box center [619, 249] width 1 height 6
click at [573, 261] on link "View" at bounding box center [577, 262] width 81 height 21
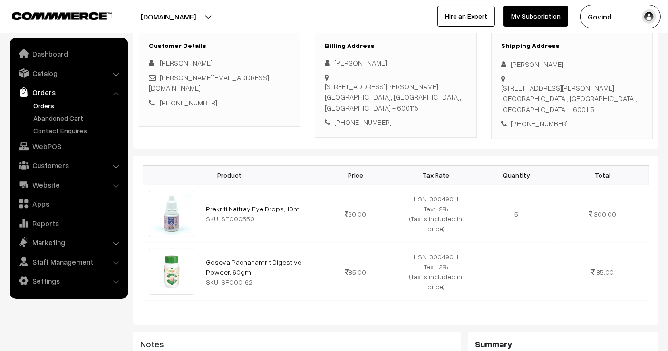
scroll to position [146, 0]
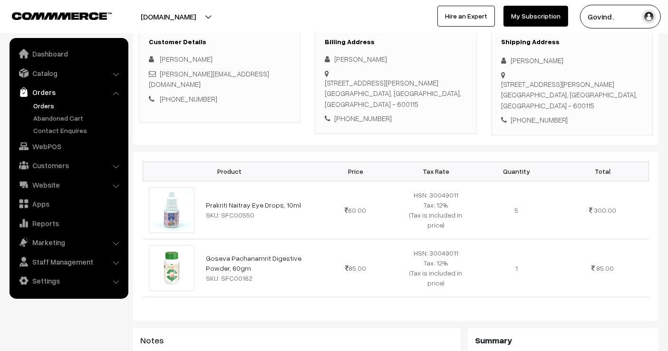
drag, startPoint x: 675, startPoint y: 59, endPoint x: 675, endPoint y: 109, distance: 50.4
click at [667, 109] on html "Thank you for showing interest. Our team will call you shortly. Close shopforco…" at bounding box center [334, 29] width 668 height 351
click at [523, 57] on div "RANGA RAJU" at bounding box center [572, 60] width 142 height 11
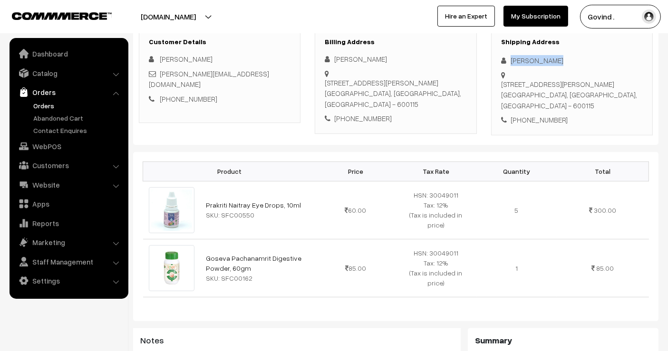
copy div "RANGA RAJU"
click at [595, 110] on div "2/1130, 8th CROSS STREET,, MAHATMA GANDHI NAGAR, VETTUVANKENI, ECR CHENNAI, Tam…" at bounding box center [572, 95] width 142 height 32
copy div "600115"
click at [538, 117] on div "+91 8939664091" at bounding box center [572, 120] width 142 height 11
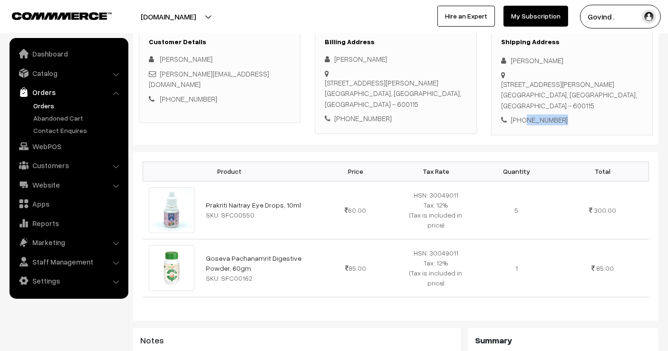
click at [538, 117] on div "+91 8939664091" at bounding box center [572, 120] width 142 height 11
copy div "8939664091"
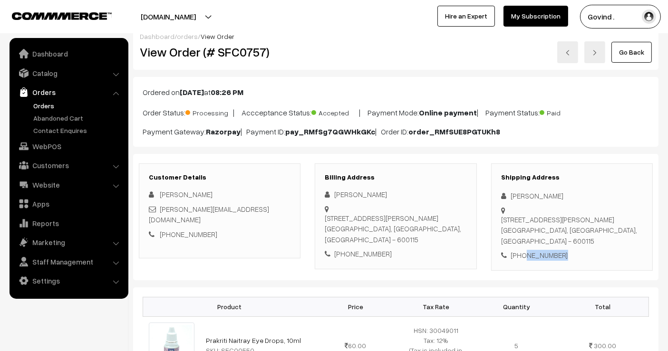
scroll to position [0, 0]
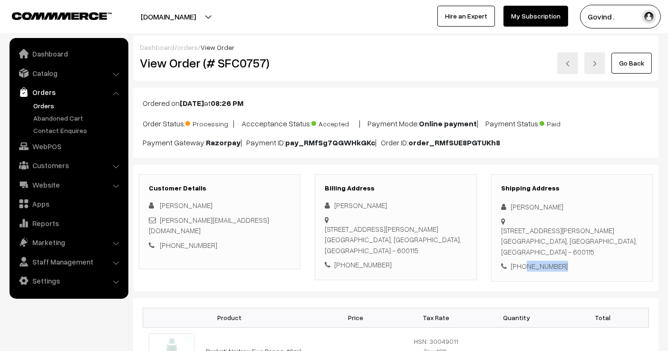
click at [638, 67] on link "Go Back" at bounding box center [631, 63] width 40 height 21
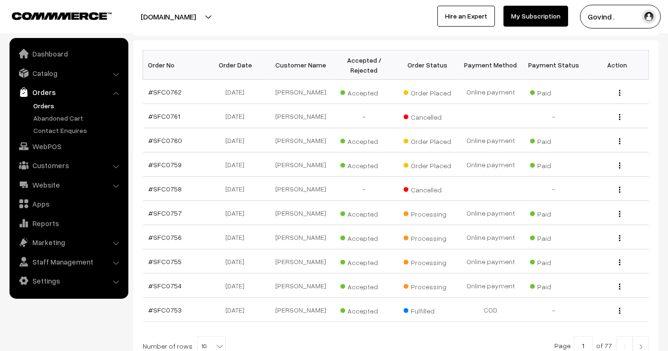
scroll to position [145, 0]
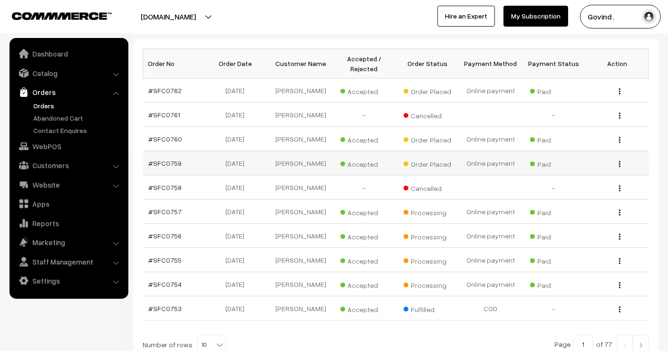
click at [620, 167] on img "button" at bounding box center [619, 164] width 1 height 6
click at [582, 176] on link "View" at bounding box center [577, 177] width 81 height 21
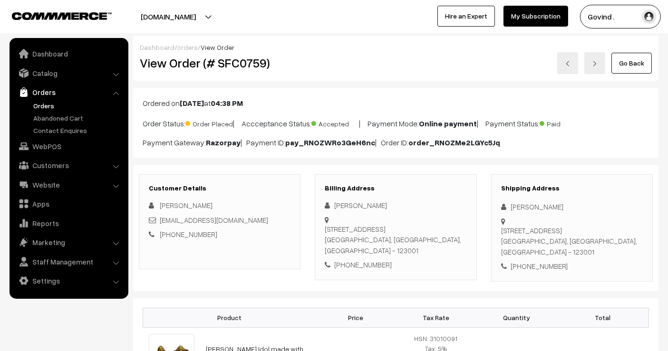
click at [528, 205] on div "[PERSON_NAME]" at bounding box center [572, 207] width 142 height 11
copy div "Neharika Chauhan"
click at [312, 110] on div "Ordered on Sep 29, 2025 at 04:38 PM Order Status: Order Placed | Accceptance St…" at bounding box center [395, 123] width 525 height 70
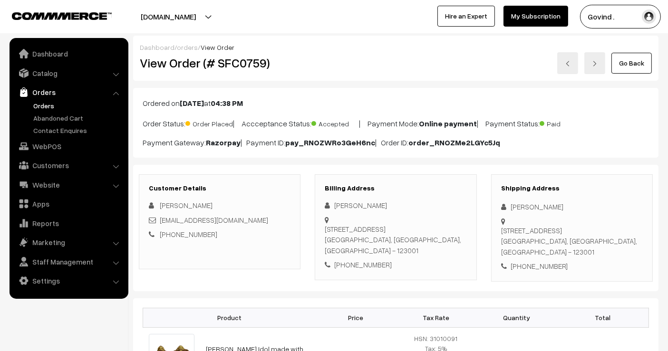
click at [537, 265] on div "+91 9416447831" at bounding box center [572, 266] width 142 height 11
copy div "9416447831"
drag, startPoint x: 523, startPoint y: 250, endPoint x: 501, endPoint y: 229, distance: 30.3
click at [501, 229] on div "House no 1175 HUDA sector 1 phase 1, Singhana road Narnaul, Haryana, India - 12…" at bounding box center [572, 241] width 142 height 32
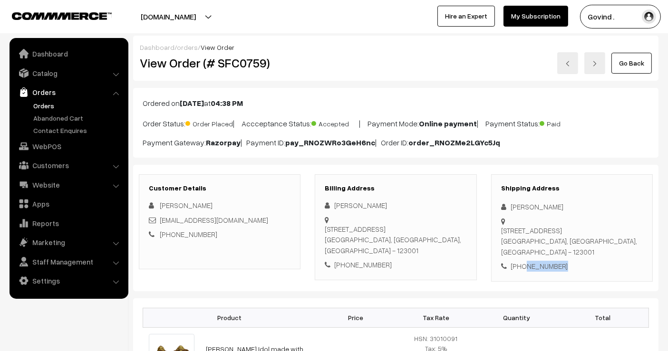
copy div "House no 1175 HUDA sector 1 phase 1, Singhana road Narnaul"
click at [581, 250] on div "House no 1175 HUDA sector 1 phase 1, Singhana road Narnaul, Haryana, India - 12…" at bounding box center [572, 241] width 142 height 32
copy div "123001"
click at [543, 267] on div "+91 9416447831" at bounding box center [572, 266] width 142 height 11
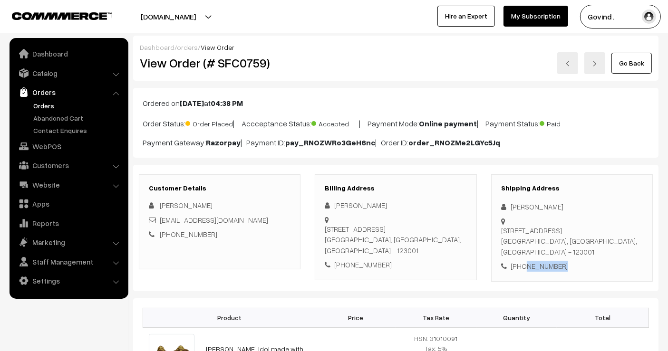
click at [543, 267] on div "+91 9416447831" at bounding box center [572, 266] width 142 height 11
copy div "9416447831"
click at [626, 62] on link "Go Back" at bounding box center [631, 63] width 40 height 21
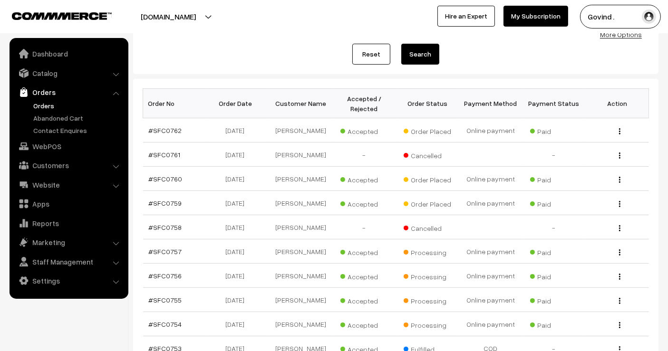
scroll to position [148, 0]
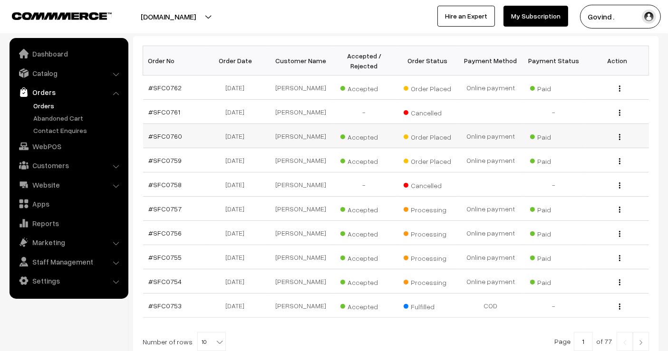
click at [619, 139] on img "button" at bounding box center [619, 137] width 1 height 6
click at [584, 151] on link "View" at bounding box center [577, 150] width 81 height 21
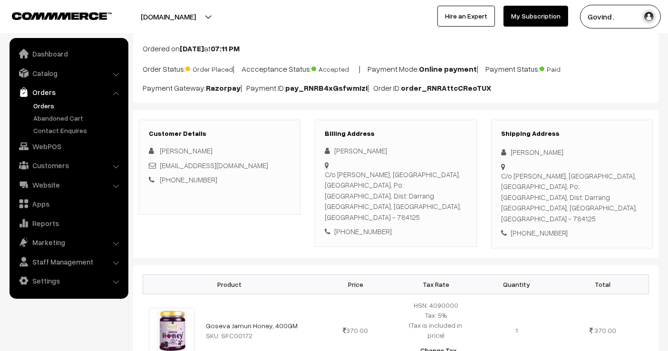
click at [667, 110] on html "Thank you for showing interest. Our team will call you shortly. Close [DOMAIN_N…" at bounding box center [334, 120] width 668 height 351
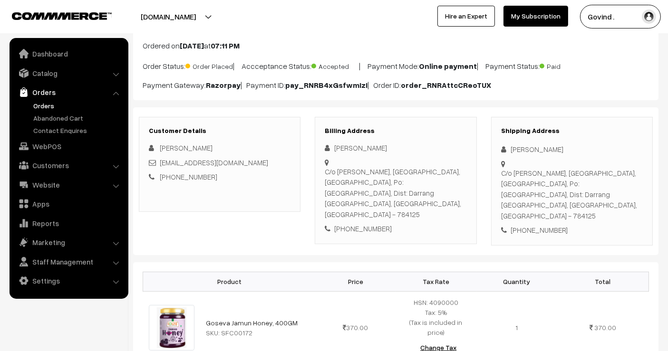
click at [528, 152] on div "[PERSON_NAME]" at bounding box center [572, 149] width 142 height 11
copy div "[PERSON_NAME]"
click at [547, 225] on div "[PHONE_NUMBER]" at bounding box center [572, 230] width 142 height 11
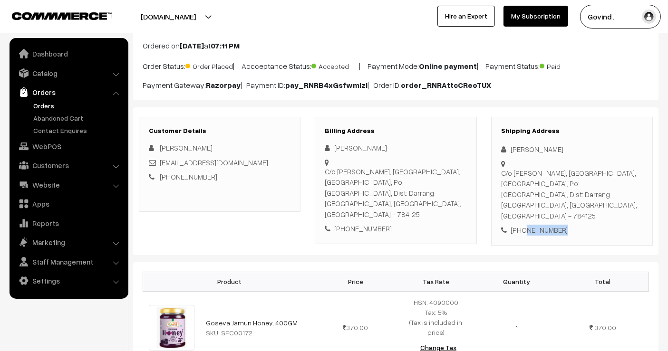
click at [547, 225] on div "[PHONE_NUMBER]" at bounding box center [572, 230] width 142 height 11
copy div "9101589670"
drag, startPoint x: 530, startPoint y: 192, endPoint x: 518, endPoint y: 184, distance: 13.9
click at [518, 184] on div "C/o Jonaki Cabin, Nera Clock Tower, M G Road, Po: Mangaldoi, Dist: Darrang Mang…" at bounding box center [572, 195] width 142 height 54
click at [532, 197] on div "C/o Jonaki Cabin, Nera Clock Tower, M G Road, Po: Mangaldoi, Dist: Darrang Mang…" at bounding box center [572, 195] width 142 height 54
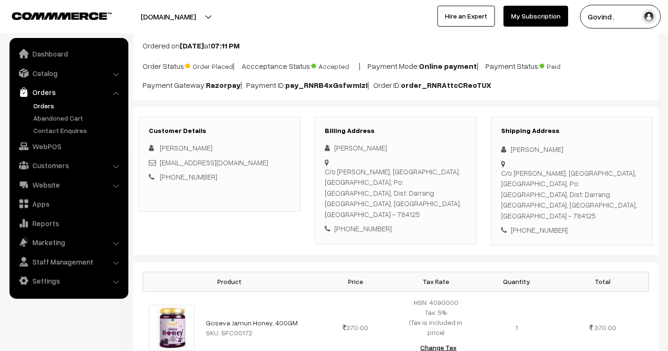
drag, startPoint x: 531, startPoint y: 190, endPoint x: 502, endPoint y: 176, distance: 31.7
click at [502, 176] on div "C/o Jonaki Cabin, Nera Clock Tower, M G Road, Po: Mangaldoi, Dist: Darrang Mang…" at bounding box center [572, 195] width 142 height 54
copy div "C/o Jonaki Cabin, Nera Clock Tower, M G Road, Po: Mangaldoi, Dist: Darrang Mang…"
click at [521, 195] on div "C/o Jonaki Cabin, Nera Clock Tower, M G Road, Po: Mangaldoi, Dist: Darrang Mang…" at bounding box center [572, 195] width 142 height 54
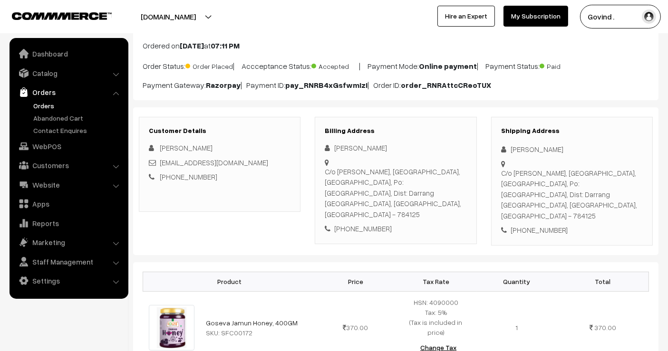
click at [544, 195] on div "C/o Jonaki Cabin, Nera Clock Tower, M G Road, Po: Mangaldoi, Dist: Darrang Mang…" at bounding box center [572, 195] width 142 height 54
copy div "Assam"
click at [527, 225] on div "+91 9101589670" at bounding box center [572, 230] width 142 height 11
click at [587, 197] on div "C/o Jonaki Cabin, Nera Clock Tower, M G Road, Po: Mangaldoi, Dist: Darrang Mang…" at bounding box center [572, 195] width 142 height 54
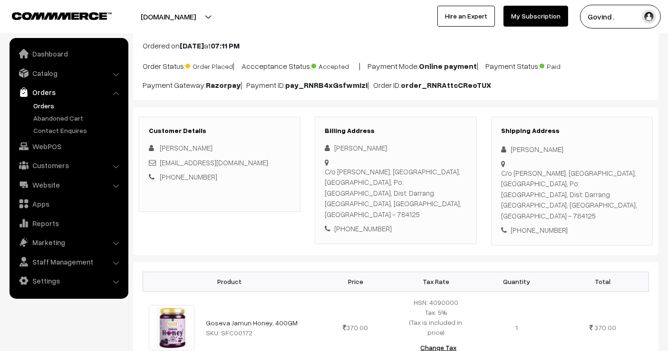
click at [587, 197] on div "C/o Jonaki Cabin, Nera Clock Tower, M G Road, Po: Mangaldoi, Dist: Darrang Mang…" at bounding box center [572, 195] width 142 height 54
copy div "784125"
click at [538, 225] on div "+91 9101589670" at bounding box center [572, 230] width 142 height 11
copy div "9101589670"
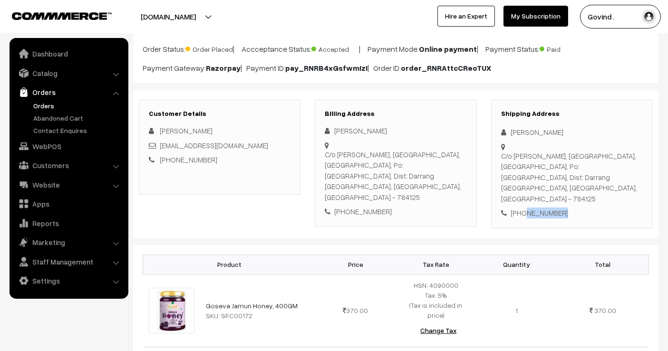
scroll to position [0, 0]
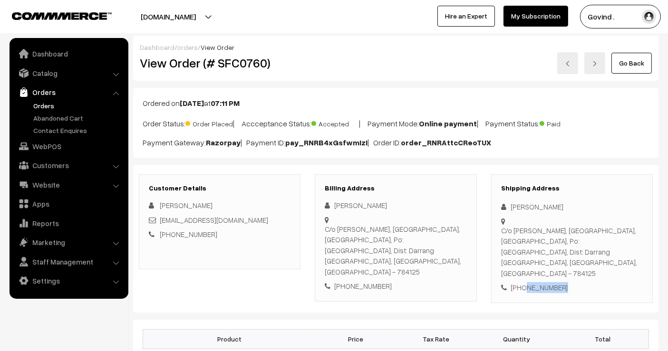
click at [627, 70] on link "Go Back" at bounding box center [631, 63] width 40 height 21
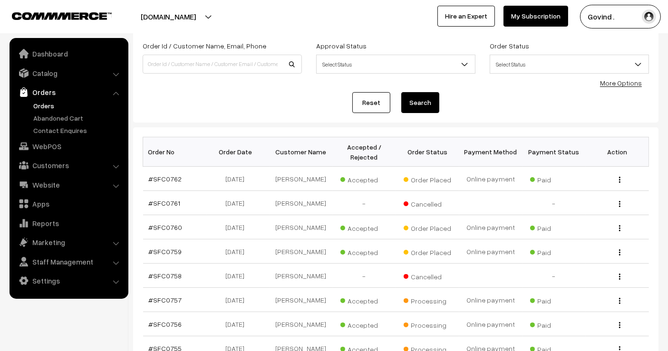
click at [667, 132] on html "Thank you for showing interest. Our team will call you shortly. Close shopforco…" at bounding box center [334, 118] width 668 height 351
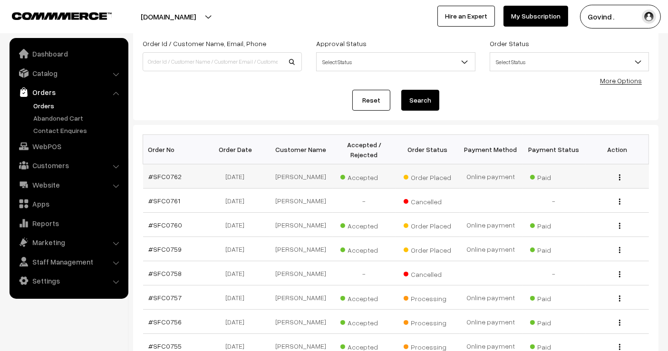
click at [620, 179] on img "button" at bounding box center [619, 177] width 1 height 6
click at [583, 188] on link "View" at bounding box center [577, 191] width 81 height 21
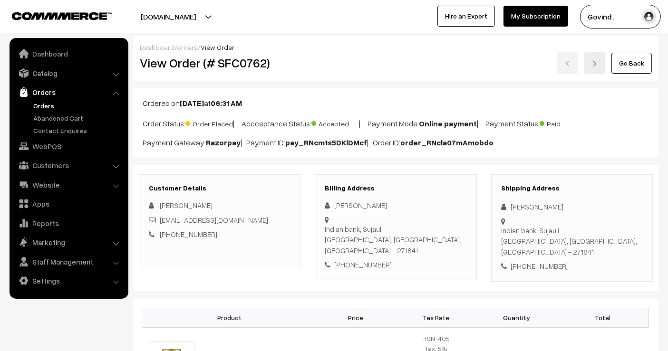
click at [530, 209] on div "[PERSON_NAME]" at bounding box center [572, 207] width 142 height 11
copy div "[PERSON_NAME]"
click at [540, 261] on div "+91 7503136358" at bounding box center [572, 266] width 142 height 11
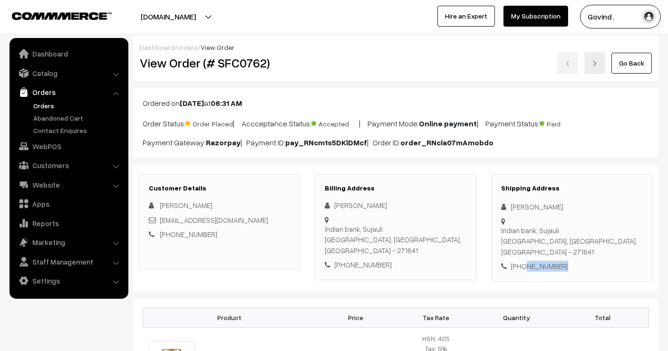
click at [540, 261] on div "+91 7503136358" at bounding box center [572, 266] width 142 height 11
copy div "7503136358"
drag, startPoint x: 534, startPoint y: 231, endPoint x: 507, endPoint y: 223, distance: 28.1
click at [507, 216] on div "Indian bank, Sujauli Behraich, Uttar Pradesh, India - 271841" at bounding box center [572, 216] width 142 height 0
copy div "Indian bank, Sujauli Behraich"
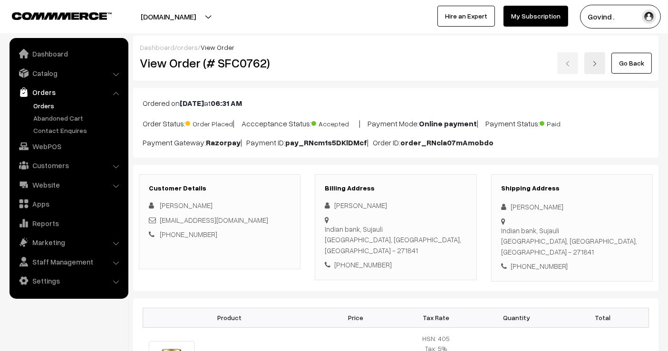
click at [606, 232] on div "Indian bank, Sujauli Behraich, Uttar Pradesh, India - 271841" at bounding box center [572, 241] width 142 height 32
copy div "271841"
drag, startPoint x: 601, startPoint y: 224, endPoint x: 614, endPoint y: 234, distance: 16.3
click at [614, 234] on div "Indian bank, Sujauli Behraich, Uttar Pradesh, India - 271841" at bounding box center [572, 241] width 142 height 32
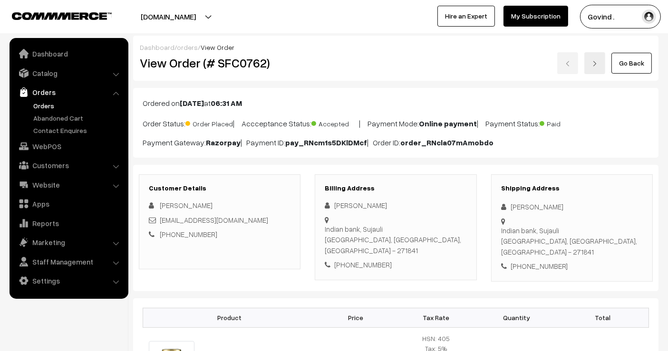
click at [614, 234] on div "Indian bank, Sujauli Behraich, Uttar Pradesh, India - 271841" at bounding box center [572, 241] width 142 height 32
copy div "271841"
click at [534, 261] on div "+91 7503136358" at bounding box center [572, 266] width 142 height 11
copy div "7503136358"
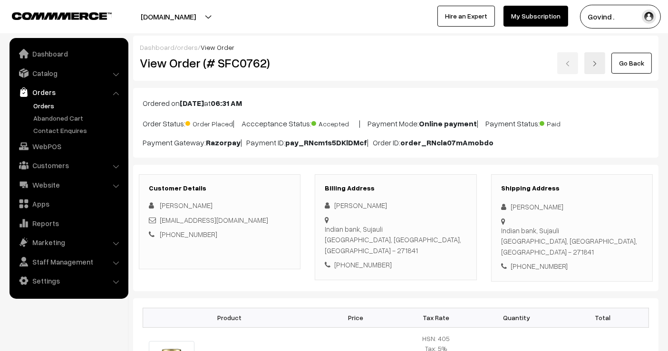
click at [512, 233] on div "Indian bank, Sujauli Behraich, Uttar Pradesh, India - 271841" at bounding box center [572, 241] width 142 height 32
copy div "Behraich"
click at [617, 59] on link "Go Back" at bounding box center [631, 63] width 40 height 21
